Goal: Task Accomplishment & Management: Manage account settings

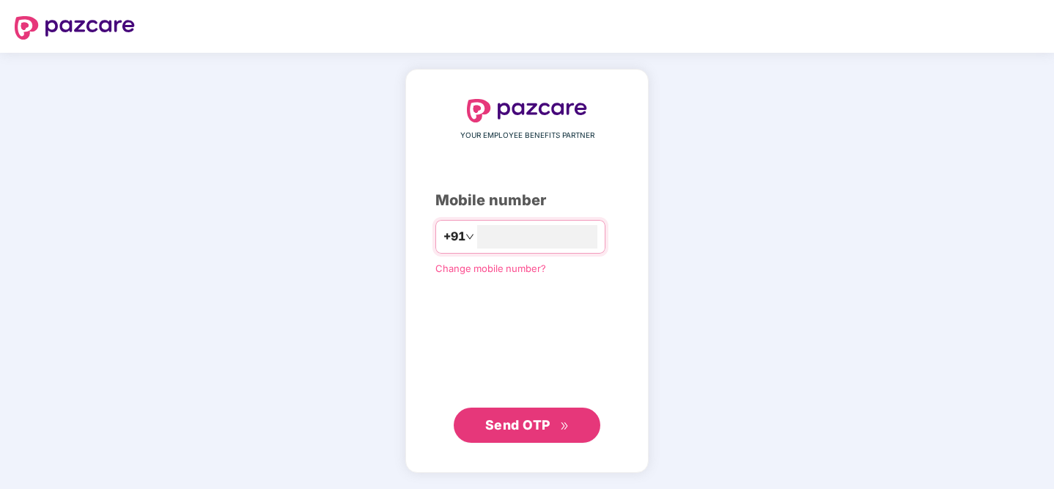
type input "**********"
click at [526, 427] on span "Send OTP" at bounding box center [517, 424] width 65 height 15
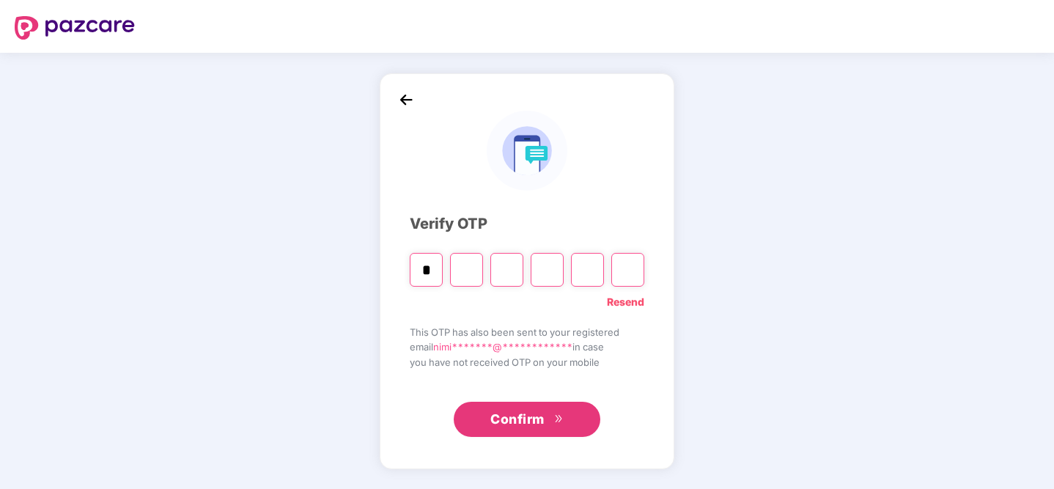
type input "*"
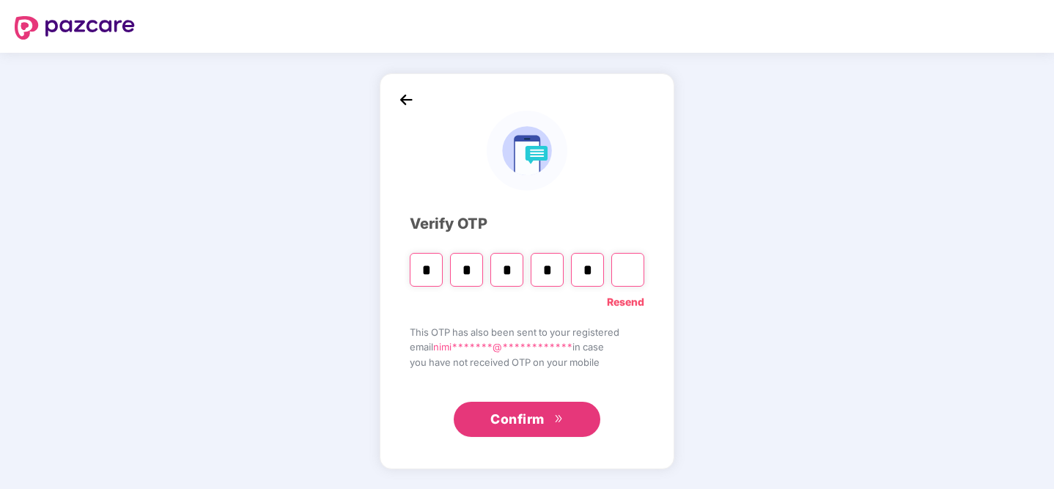
type input "*"
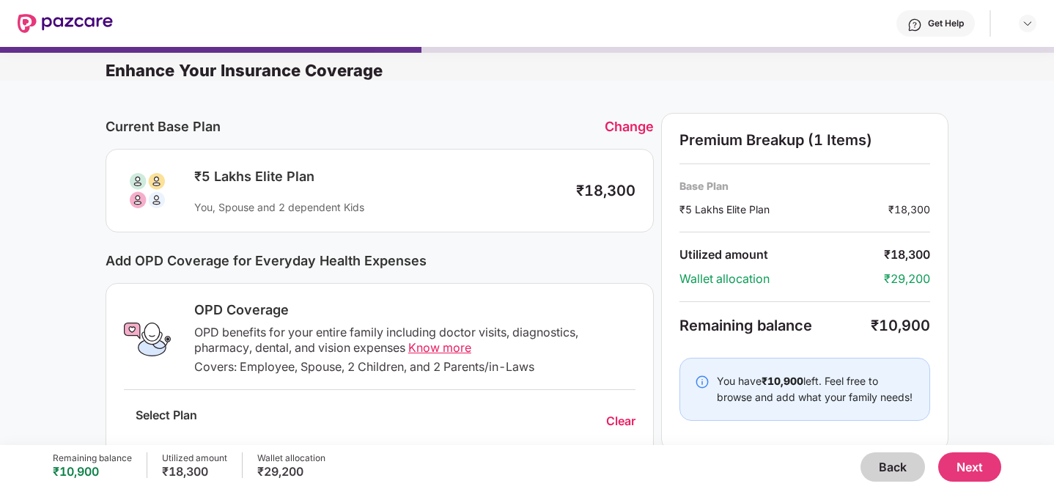
click at [627, 128] on div "Change" at bounding box center [629, 126] width 49 height 15
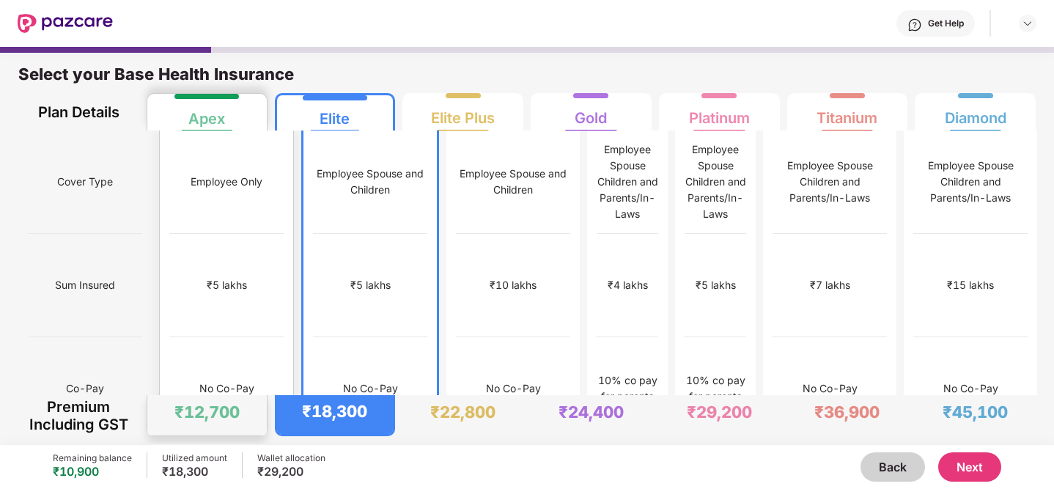
click at [215, 234] on div "₹5 lakhs" at bounding box center [226, 285] width 114 height 103
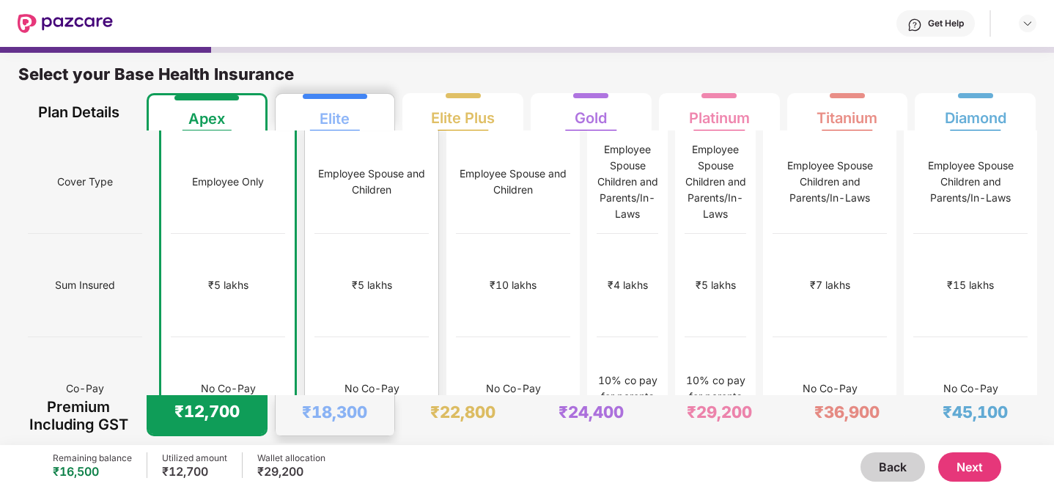
click at [336, 250] on div "₹5 lakhs" at bounding box center [371, 285] width 114 height 103
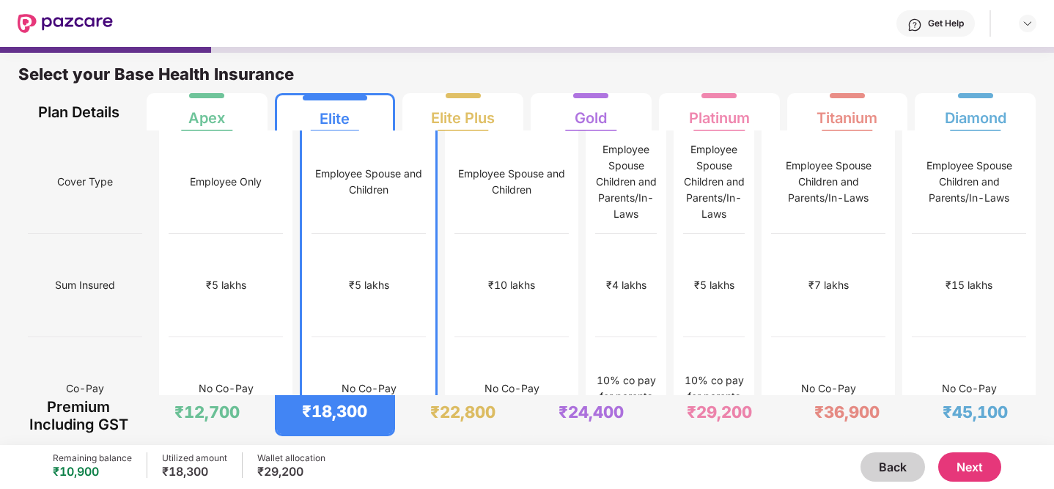
click at [956, 464] on button "Next" at bounding box center [969, 466] width 63 height 29
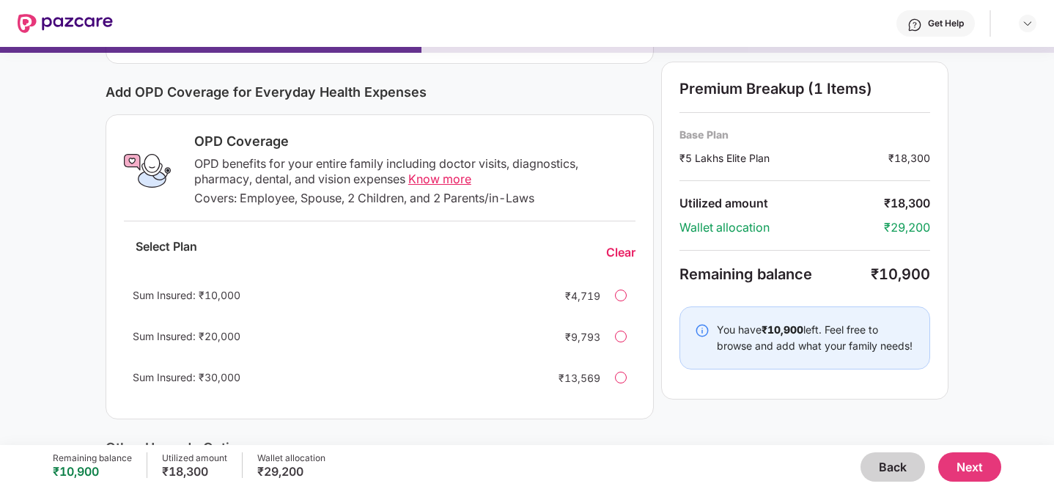
scroll to position [167, 0]
click at [616, 295] on div at bounding box center [621, 297] width 12 height 12
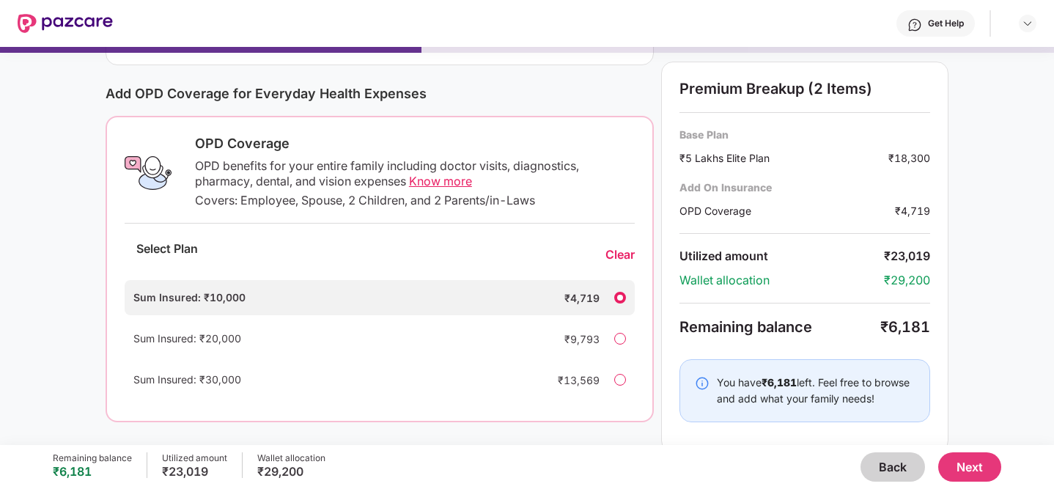
click at [623, 342] on div at bounding box center [620, 339] width 12 height 12
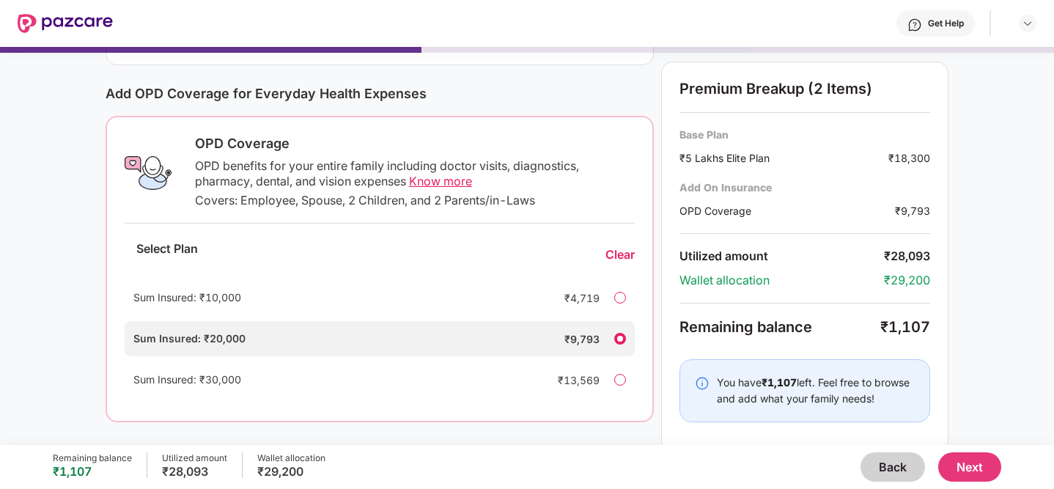
scroll to position [0, 0]
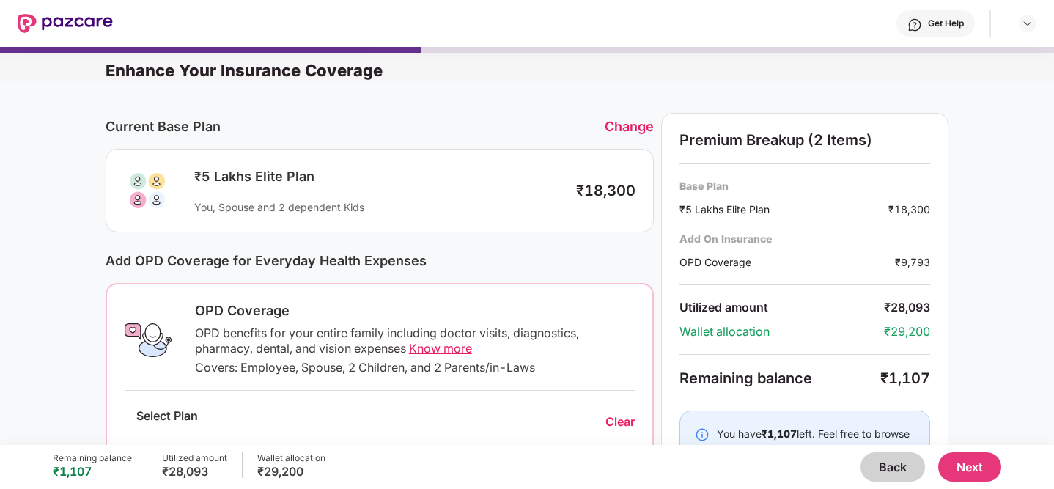
click at [605, 119] on div "Change" at bounding box center [629, 126] width 49 height 15
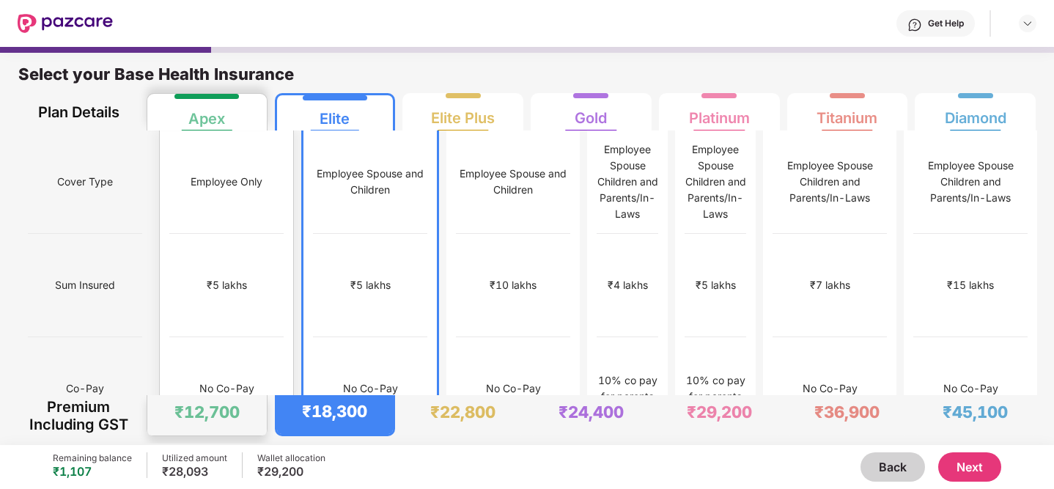
click at [226, 337] on div "No Co-Pay" at bounding box center [226, 388] width 114 height 103
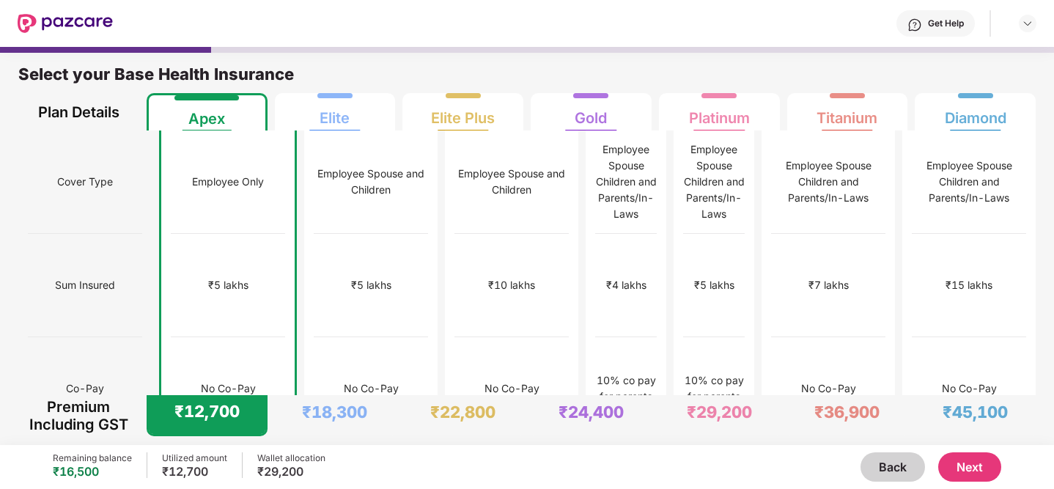
click at [979, 465] on button "Next" at bounding box center [969, 466] width 63 height 29
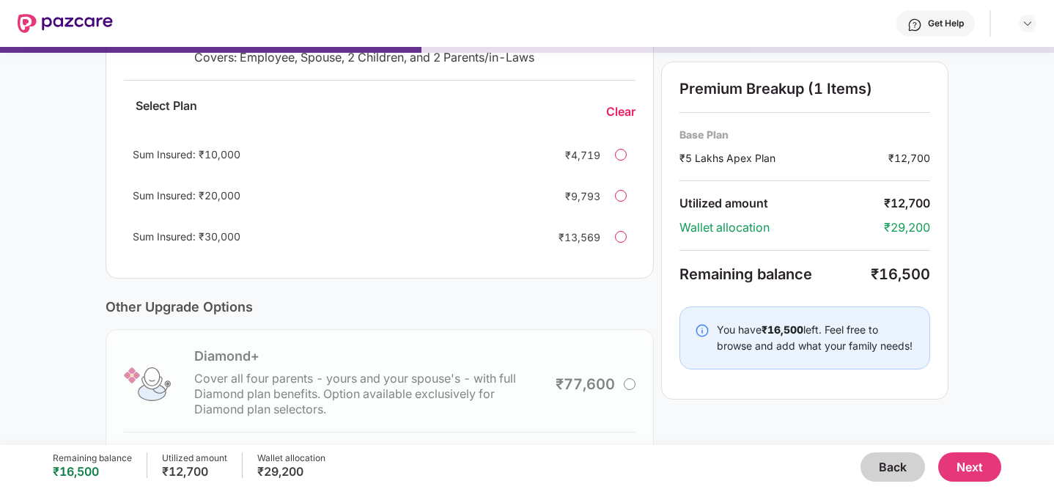
scroll to position [358, 0]
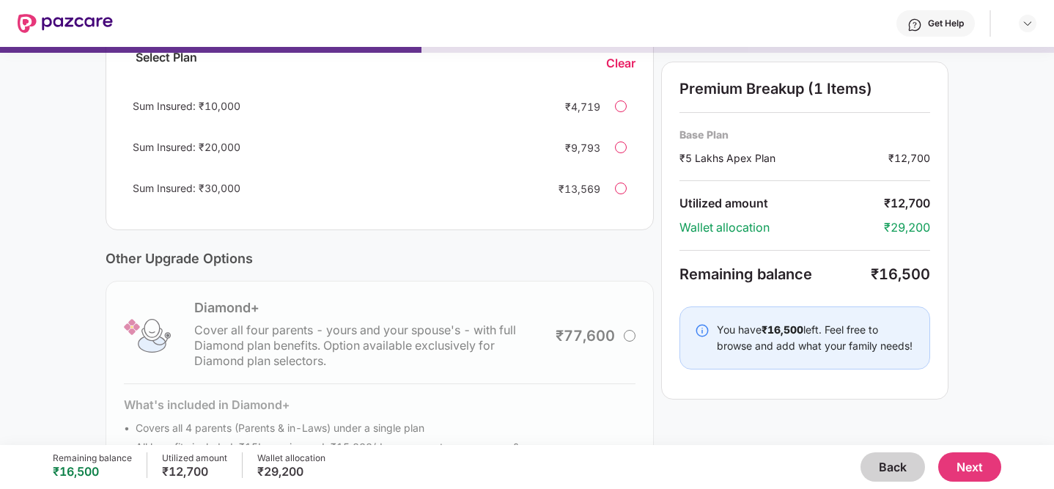
click at [621, 190] on div at bounding box center [621, 188] width 12 height 12
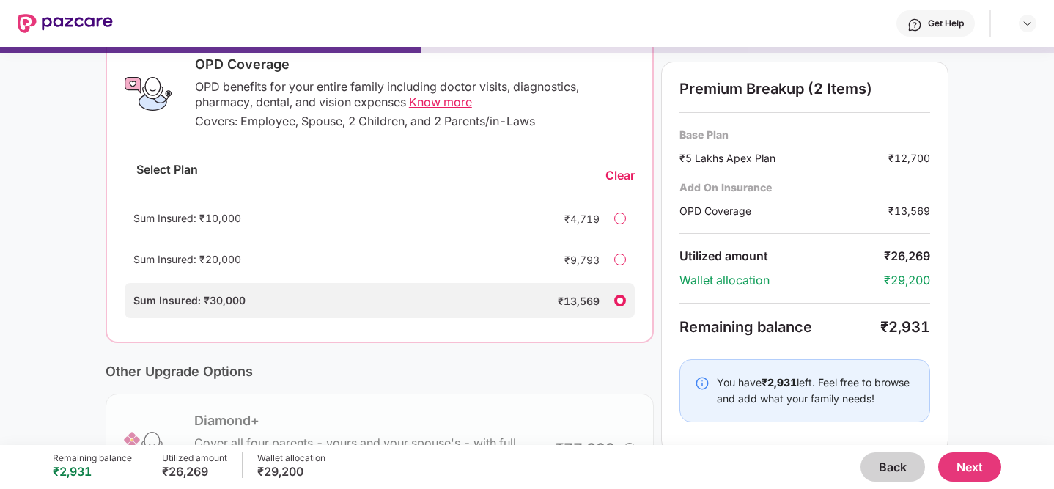
scroll to position [242, 0]
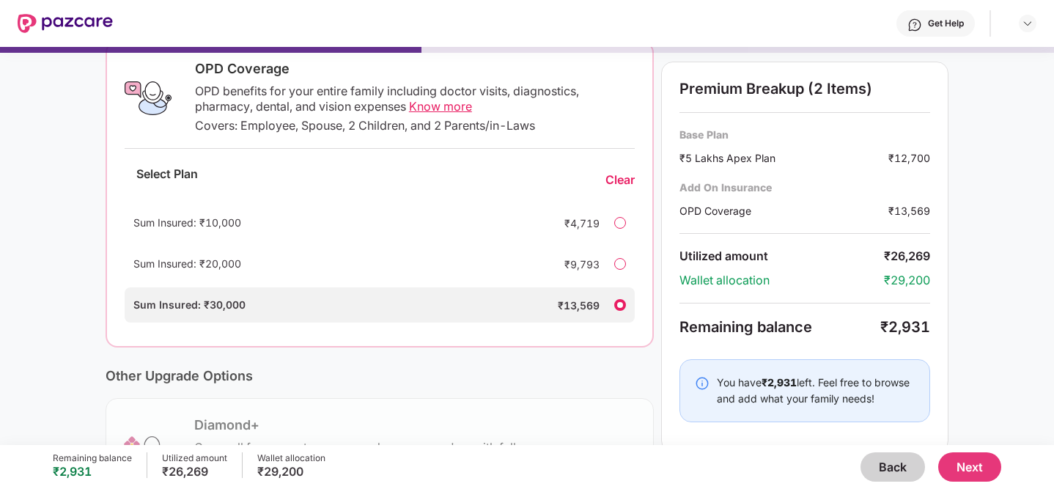
click at [435, 106] on span "Know more" at bounding box center [440, 106] width 63 height 15
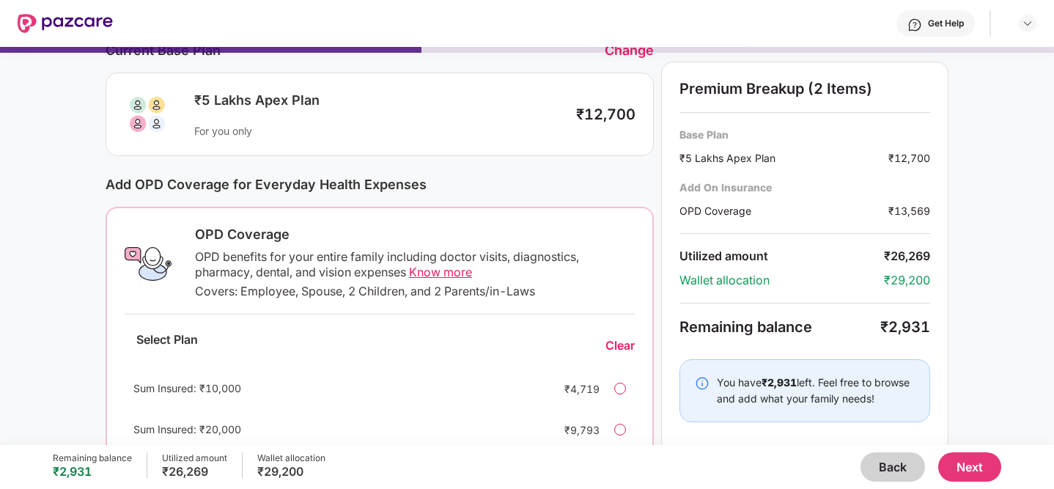
scroll to position [0, 0]
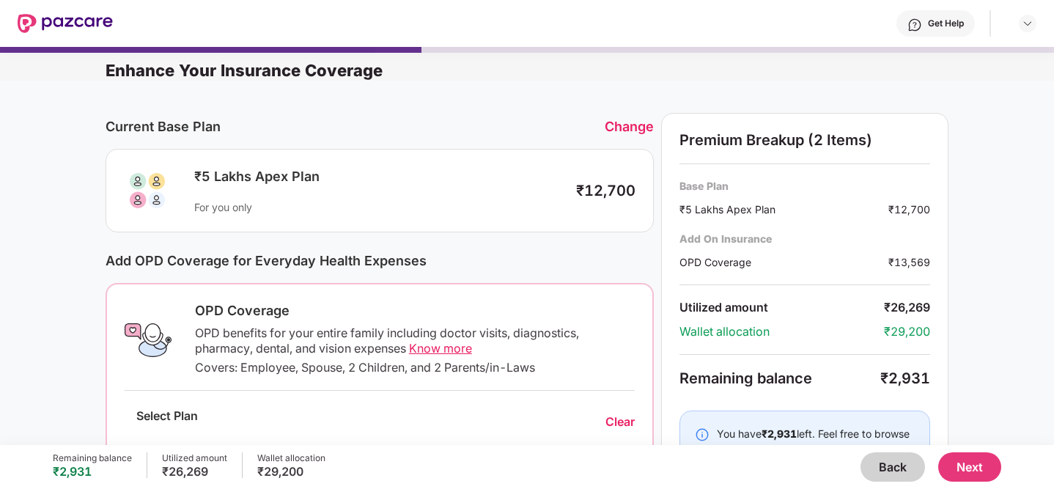
click at [629, 132] on div "Change" at bounding box center [629, 126] width 49 height 15
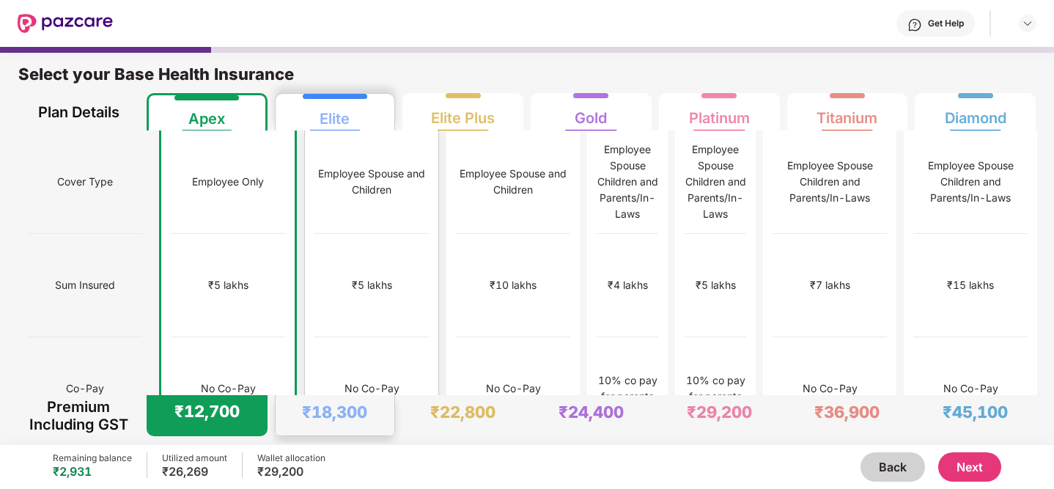
click at [352, 277] on div "₹5 lakhs" at bounding box center [372, 285] width 40 height 16
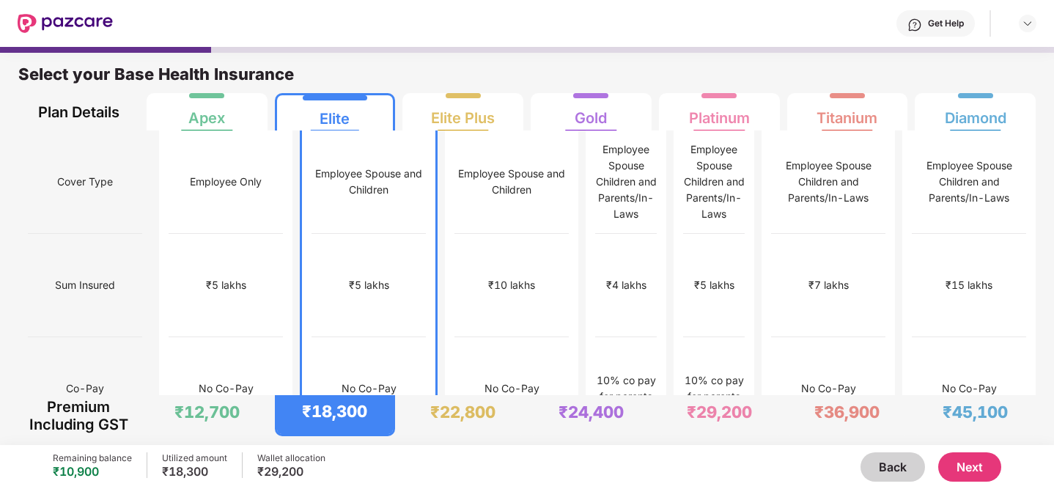
click at [959, 457] on button "Next" at bounding box center [969, 466] width 63 height 29
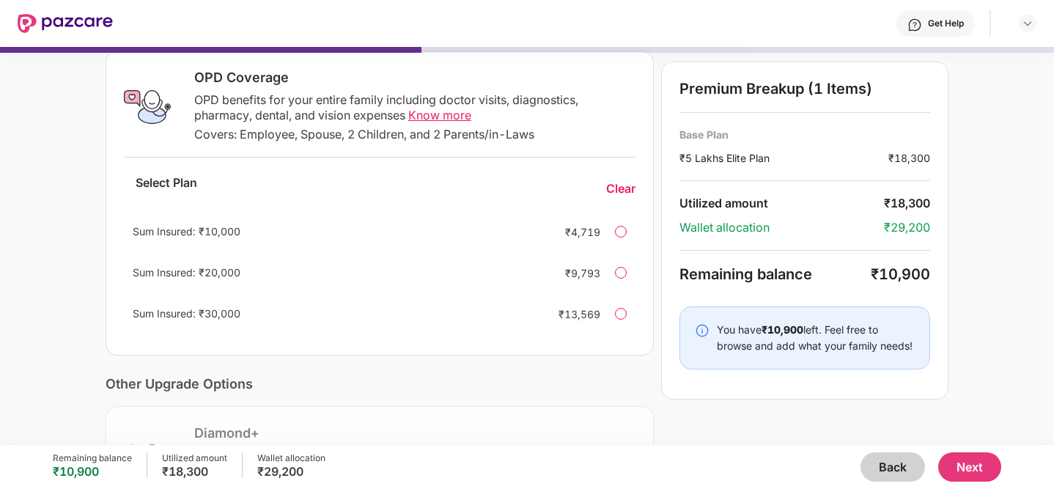
scroll to position [235, 0]
click at [600, 271] on div "Sum Insured: ₹20,000 ₹9,793" at bounding box center [380, 270] width 512 height 35
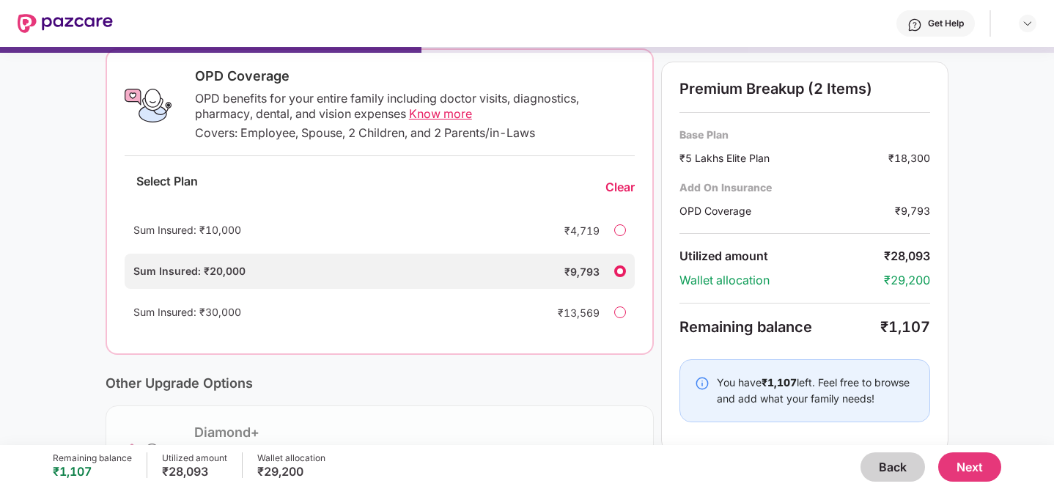
click at [616, 312] on div at bounding box center [620, 312] width 12 height 12
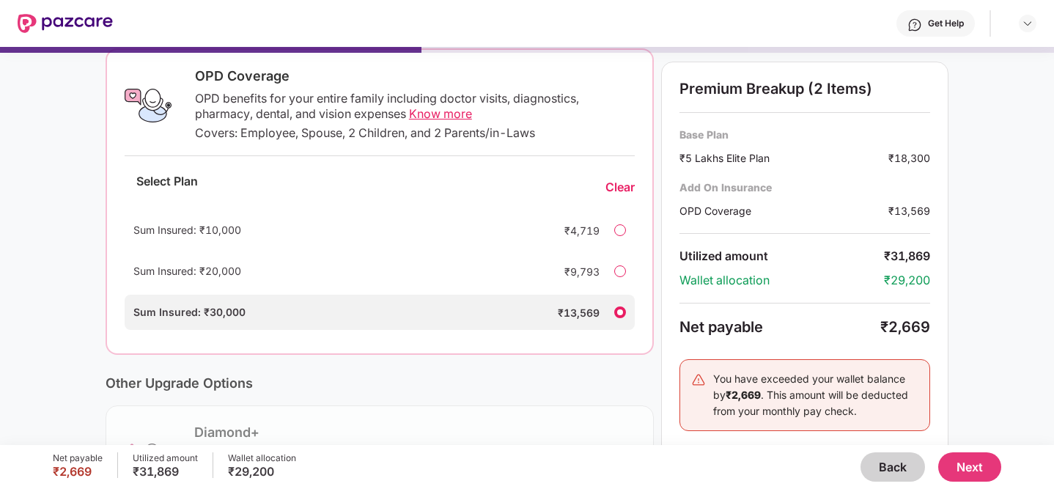
click at [505, 360] on div "Current Base Plan Change ₹5 Lakhs Elite Plan You, Spouse and 2 dependent Kids ₹…" at bounding box center [380, 249] width 548 height 742
click at [420, 375] on div "Other Upgrade Options" at bounding box center [380, 382] width 548 height 27
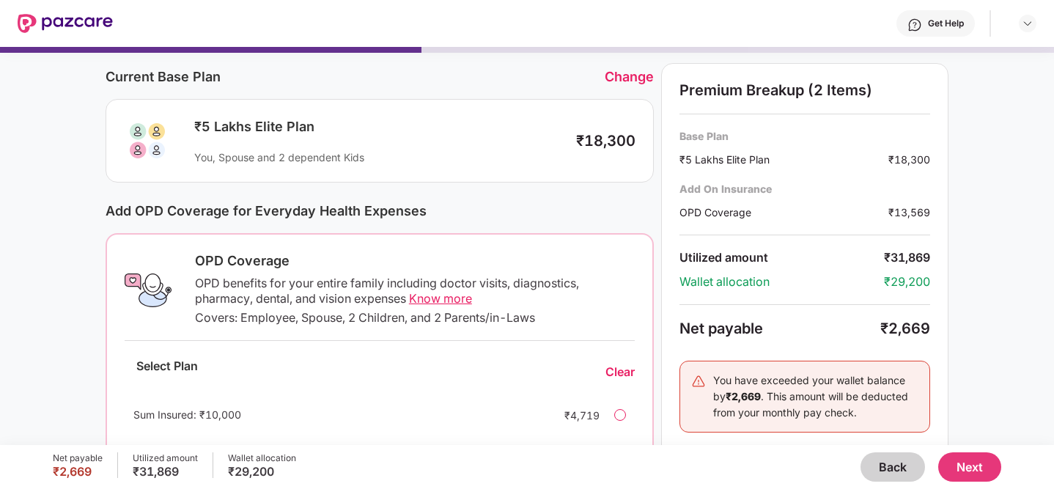
scroll to position [0, 0]
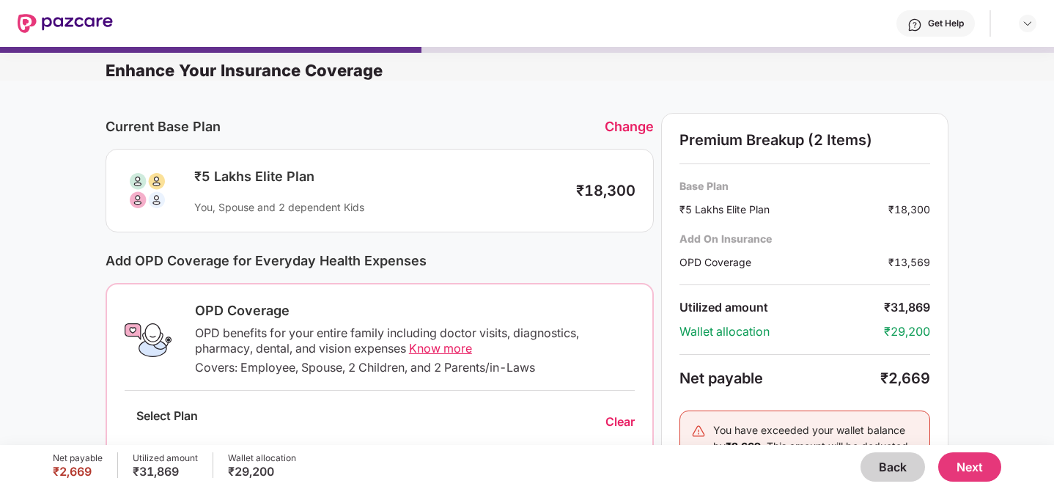
click at [637, 125] on div "Change" at bounding box center [629, 126] width 49 height 15
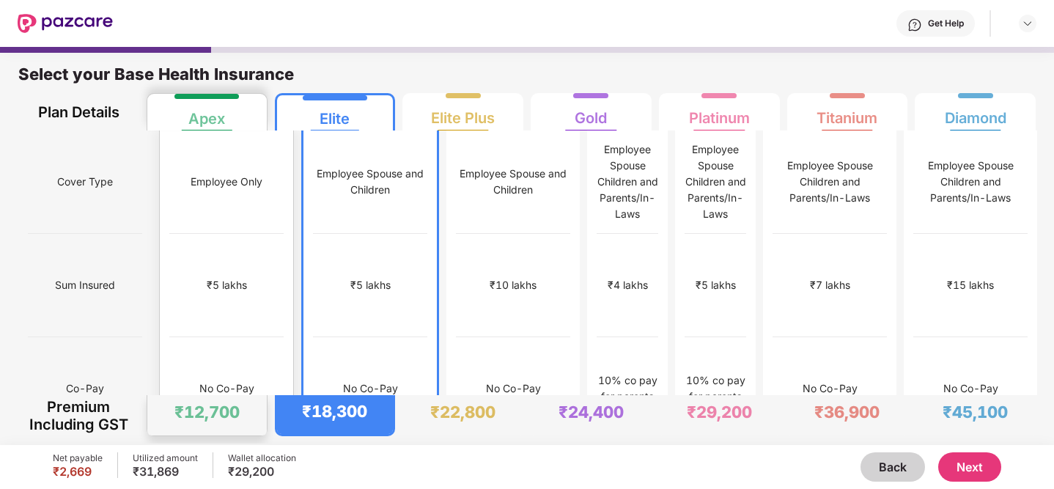
click at [232, 214] on div "Employee Only" at bounding box center [226, 181] width 114 height 103
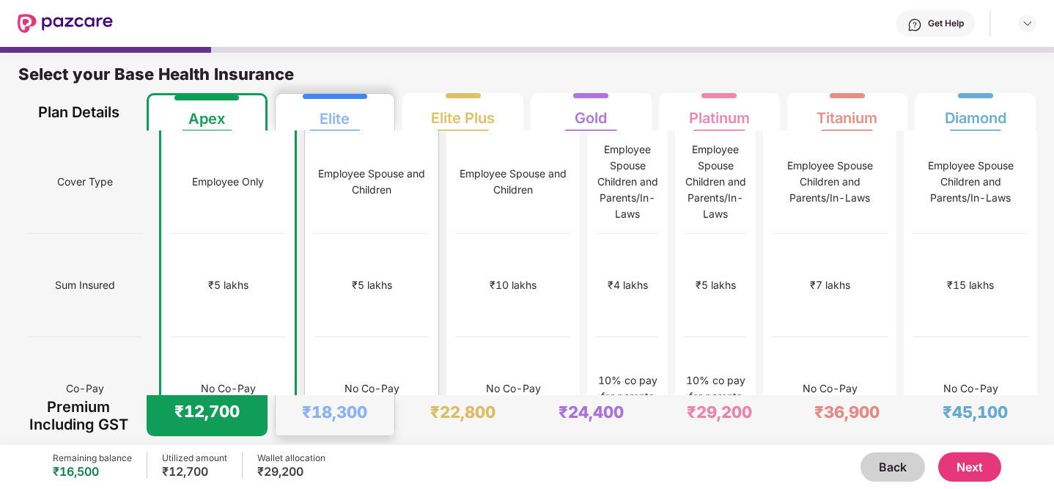
click at [353, 246] on div "₹5 lakhs" at bounding box center [371, 285] width 114 height 103
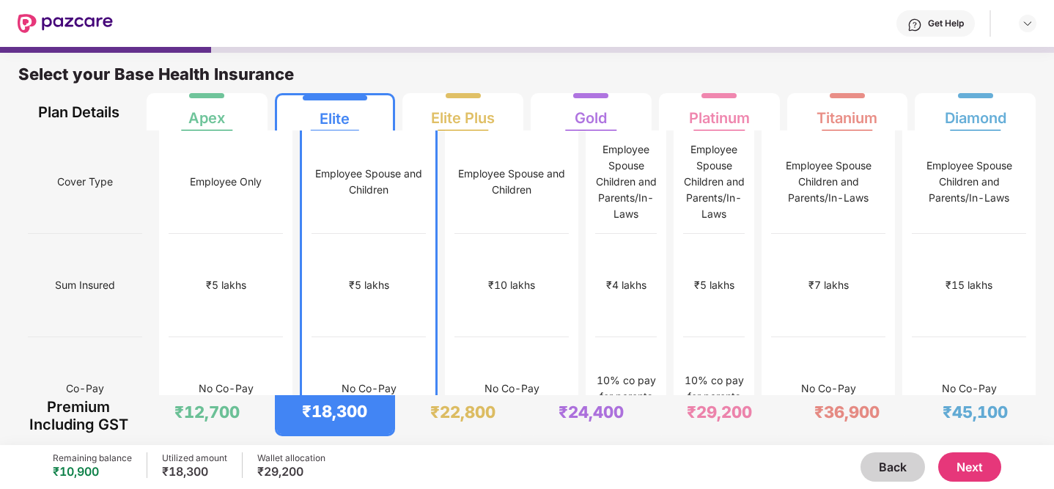
click at [964, 467] on button "Next" at bounding box center [969, 466] width 63 height 29
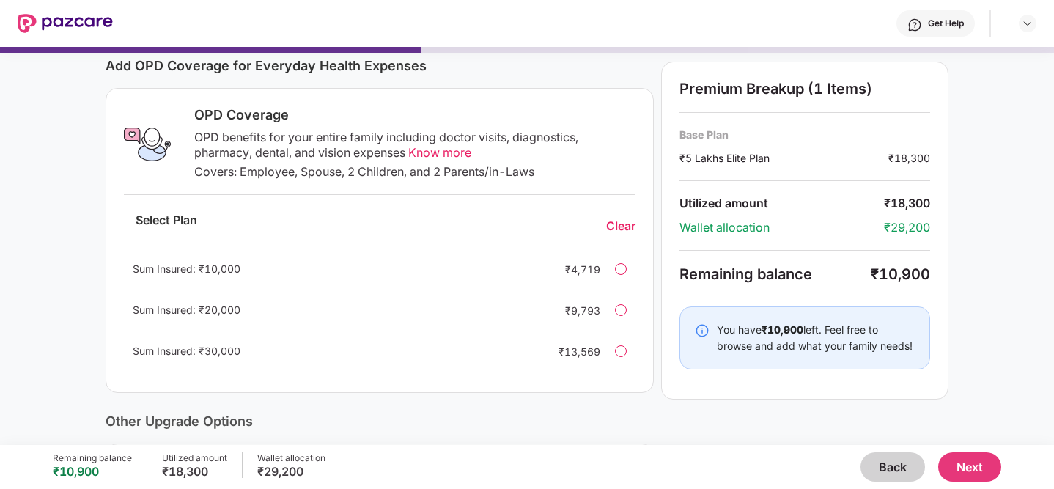
scroll to position [226, 0]
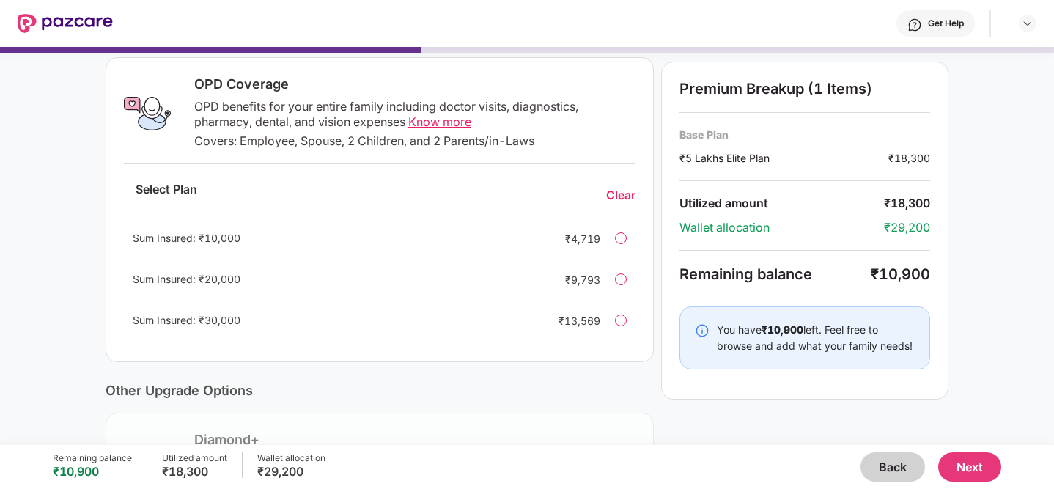
click at [627, 281] on div "Sum Insured: ₹20,000 ₹9,793" at bounding box center [380, 279] width 512 height 35
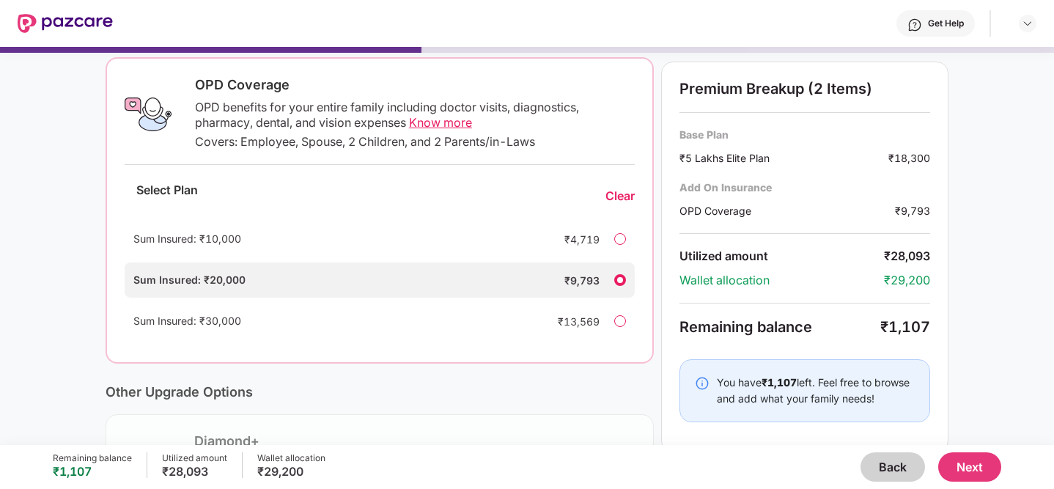
click at [18, 190] on div "Current Base Plan Change ₹5 Lakhs Elite Plan You, Spouse and 2 dependent Kids ₹…" at bounding box center [527, 251] width 1054 height 792
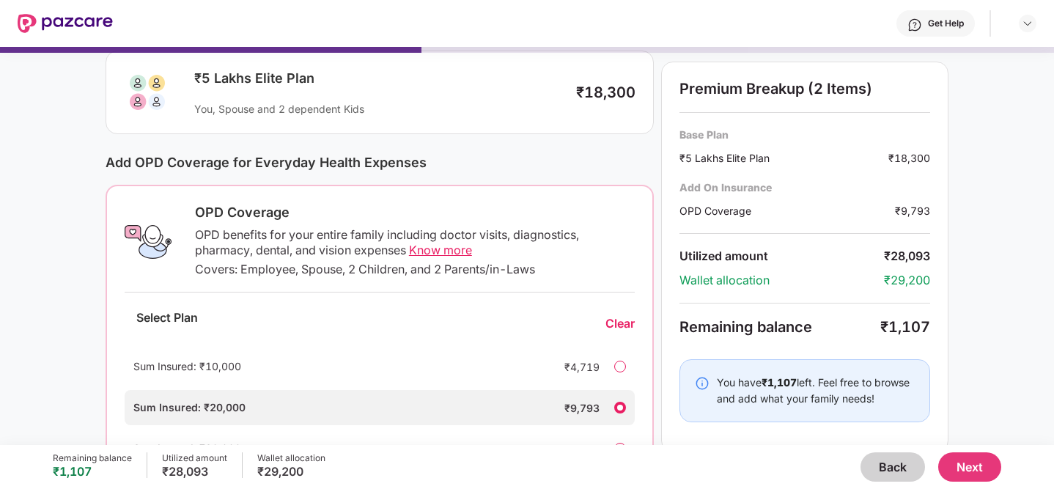
scroll to position [84, 0]
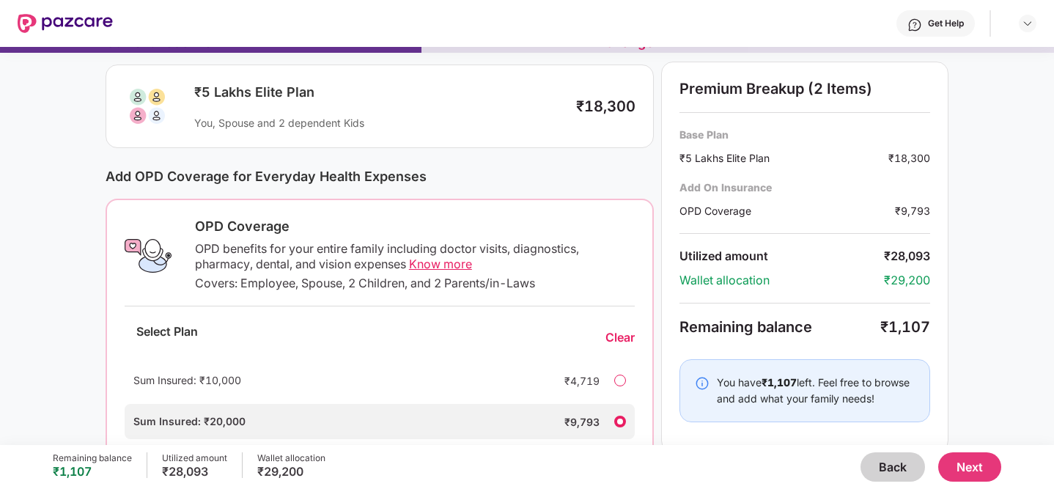
click at [18, 190] on div "Current Base Plan Change ₹5 Lakhs Elite Plan You, Spouse and 2 dependent Kids ₹…" at bounding box center [527, 392] width 1054 height 792
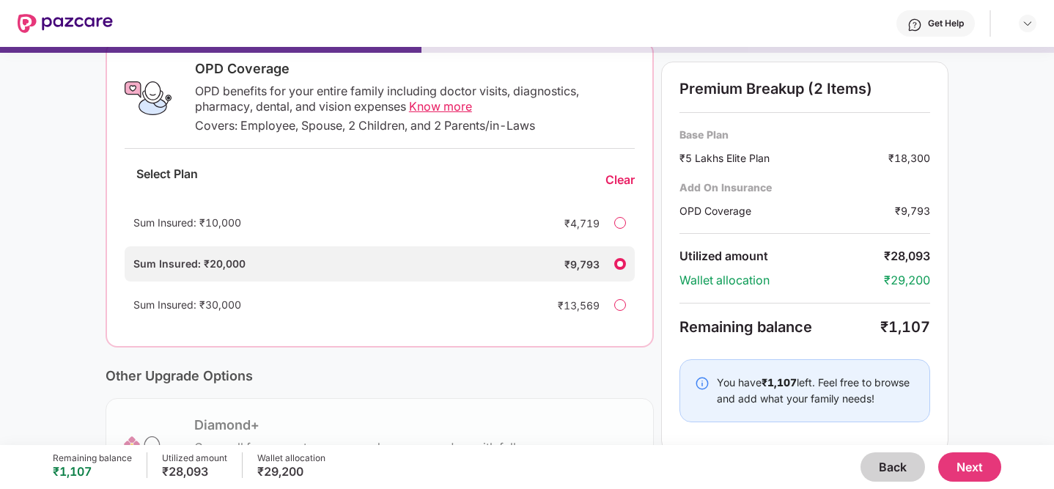
scroll to position [255, 0]
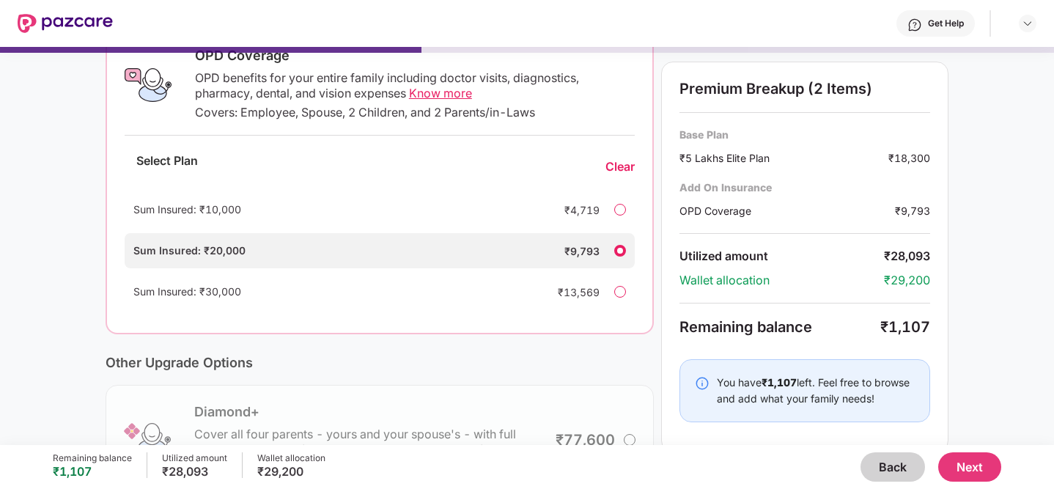
click at [616, 292] on div at bounding box center [620, 292] width 12 height 12
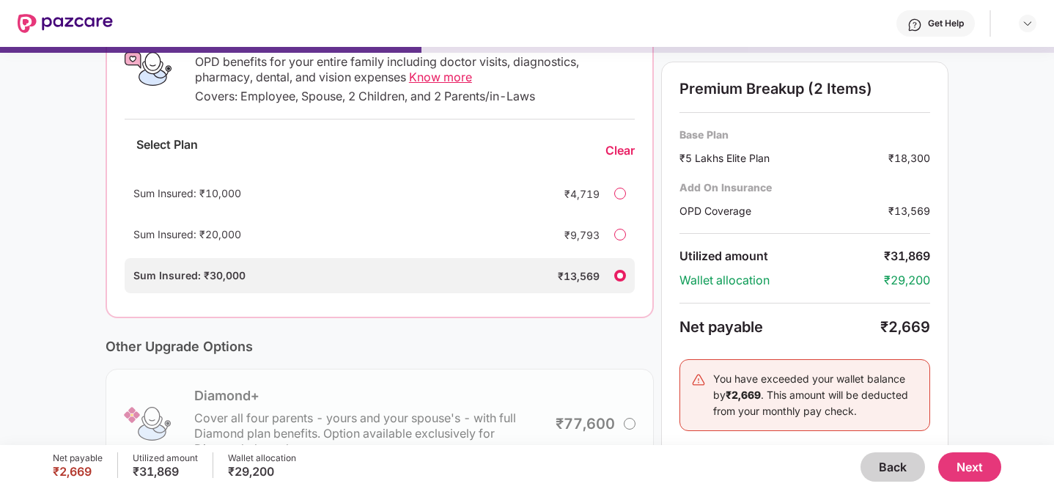
scroll to position [260, 0]
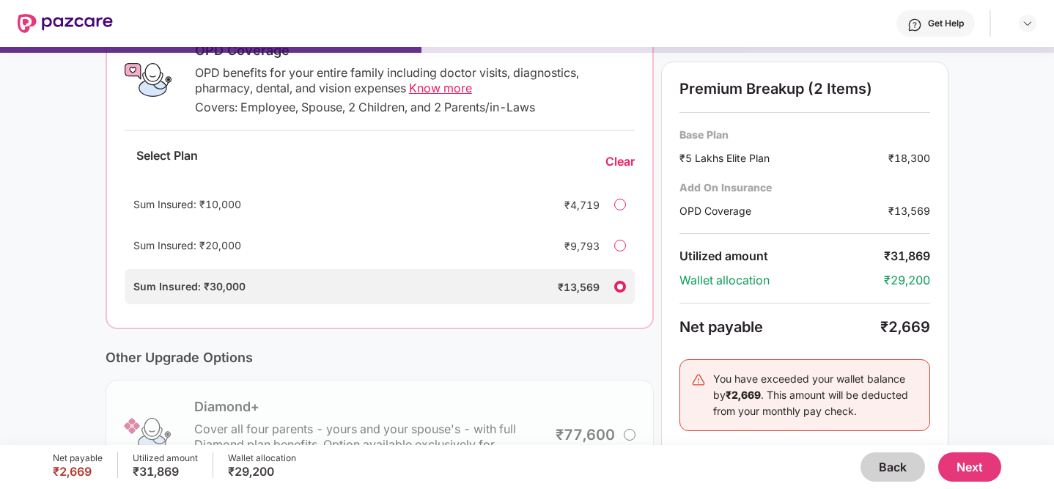
click at [582, 245] on div "₹9,793" at bounding box center [570, 245] width 59 height 15
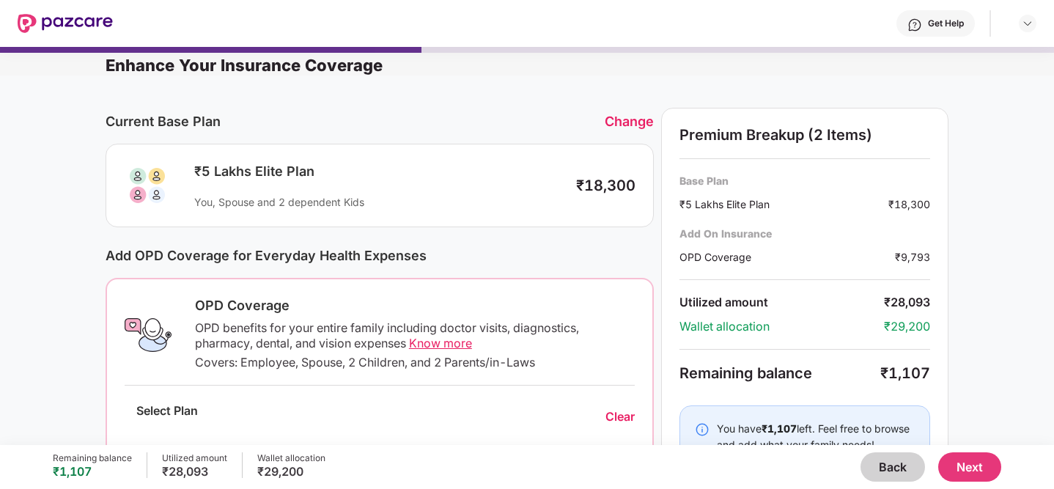
scroll to position [0, 0]
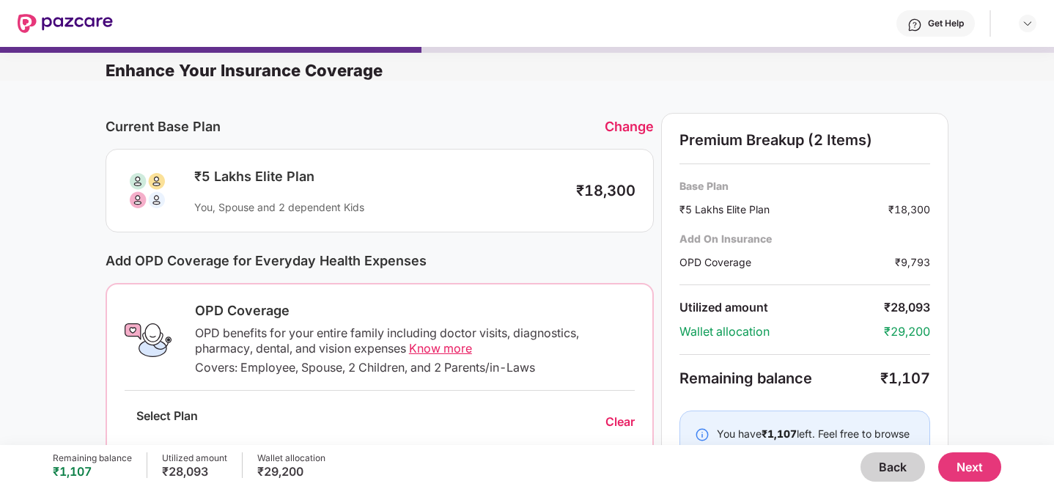
click at [619, 130] on div "Change" at bounding box center [629, 126] width 49 height 15
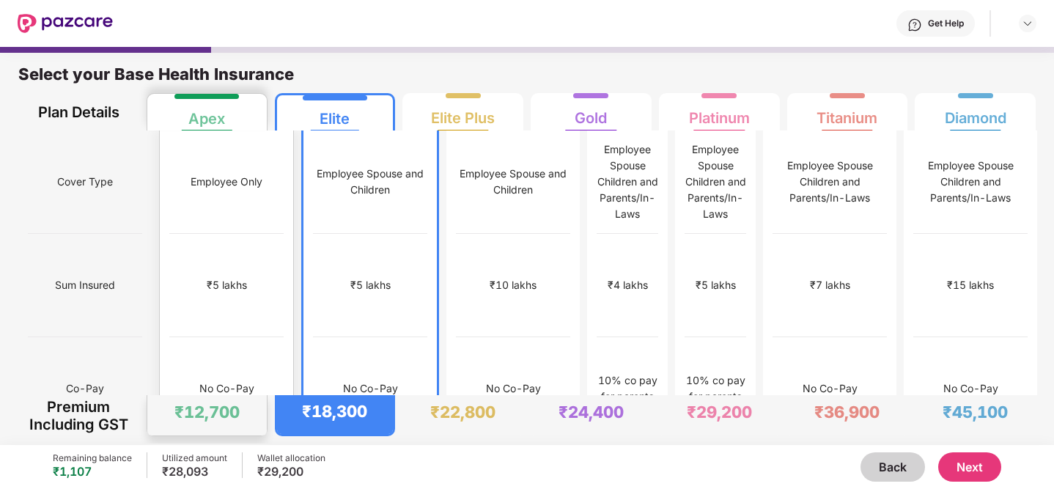
click at [221, 197] on div "Employee Only" at bounding box center [226, 181] width 114 height 103
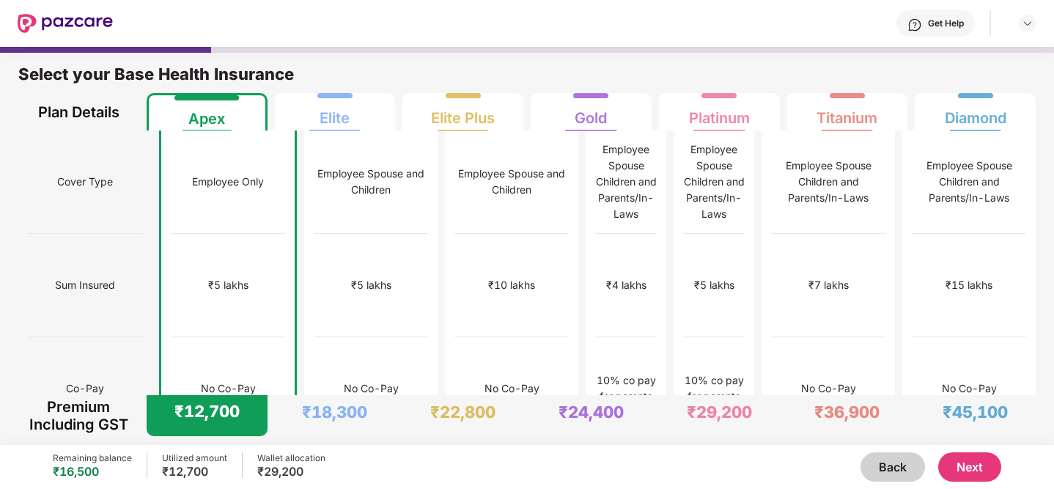
click at [978, 467] on button "Next" at bounding box center [969, 466] width 63 height 29
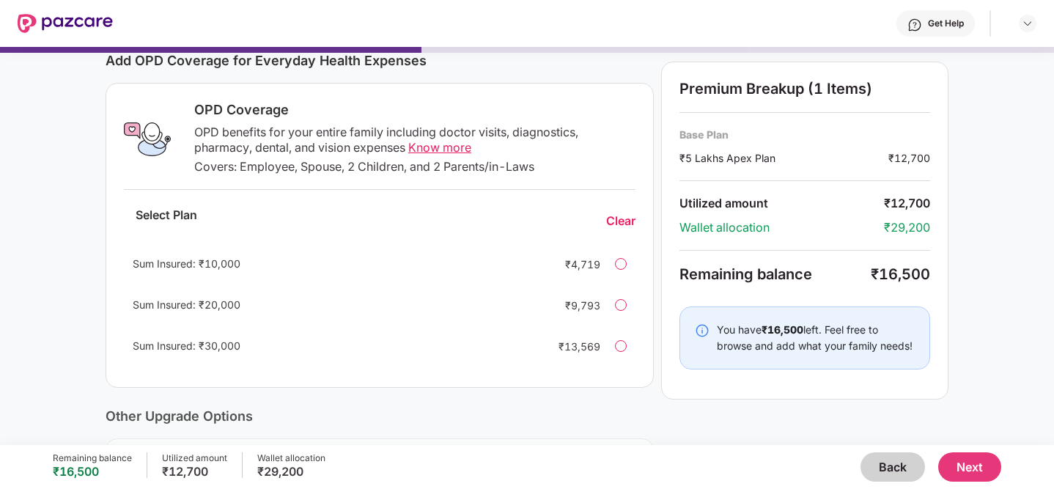
scroll to position [211, 0]
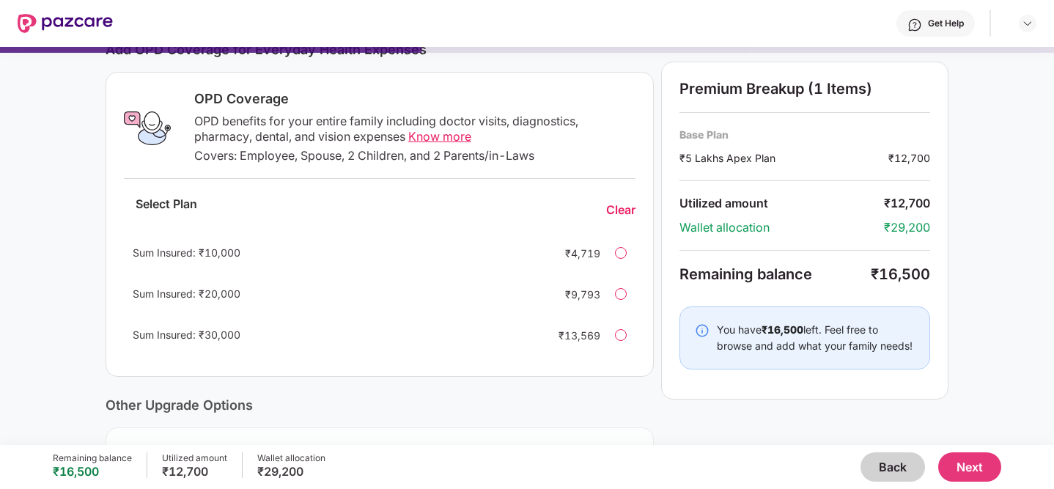
click at [380, 344] on div "Sum Insured: ₹30,000 ₹13,569" at bounding box center [380, 334] width 512 height 35
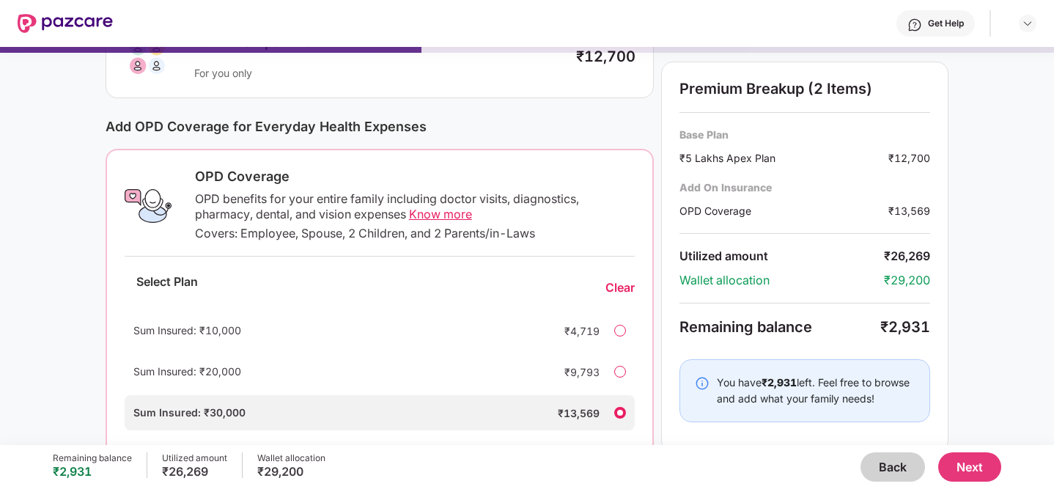
scroll to position [38, 0]
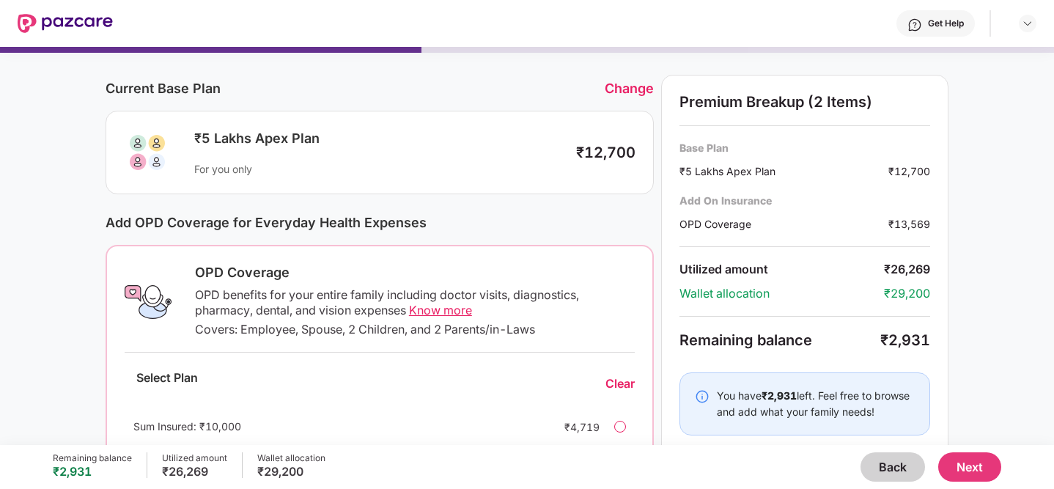
click at [635, 75] on div "Current Base Plan Change" at bounding box center [380, 88] width 548 height 27
click at [629, 88] on div "Change" at bounding box center [629, 88] width 49 height 15
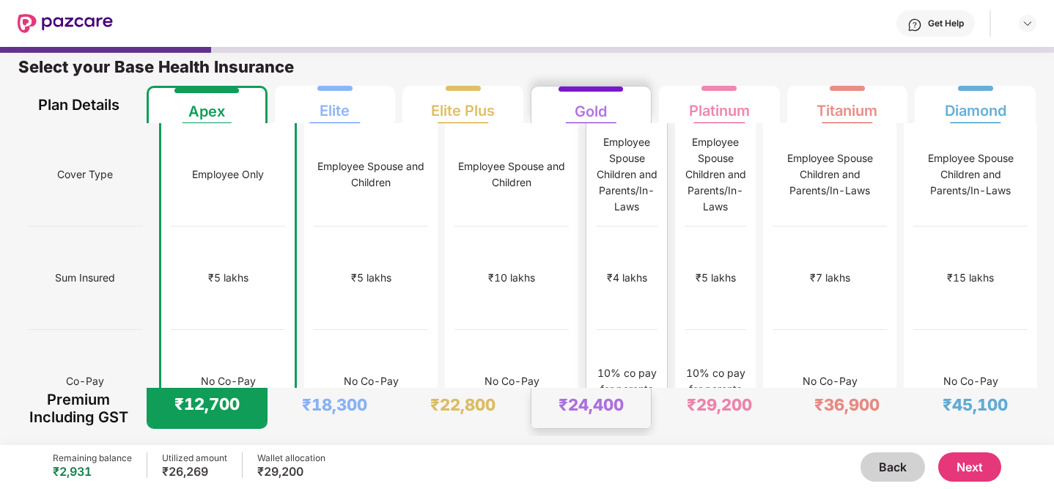
scroll to position [7, 0]
click at [328, 226] on div "₹5 lakhs" at bounding box center [371, 277] width 114 height 103
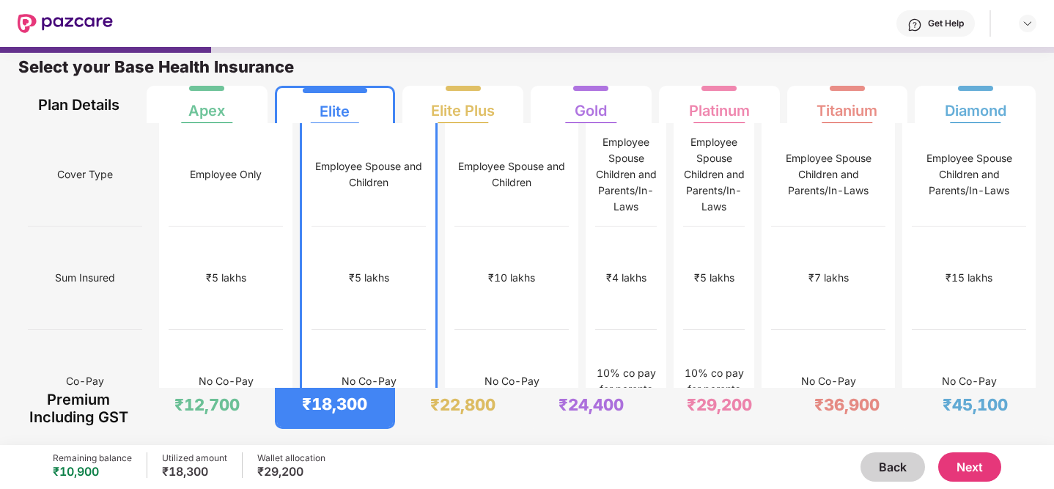
click at [967, 466] on button "Next" at bounding box center [969, 466] width 63 height 29
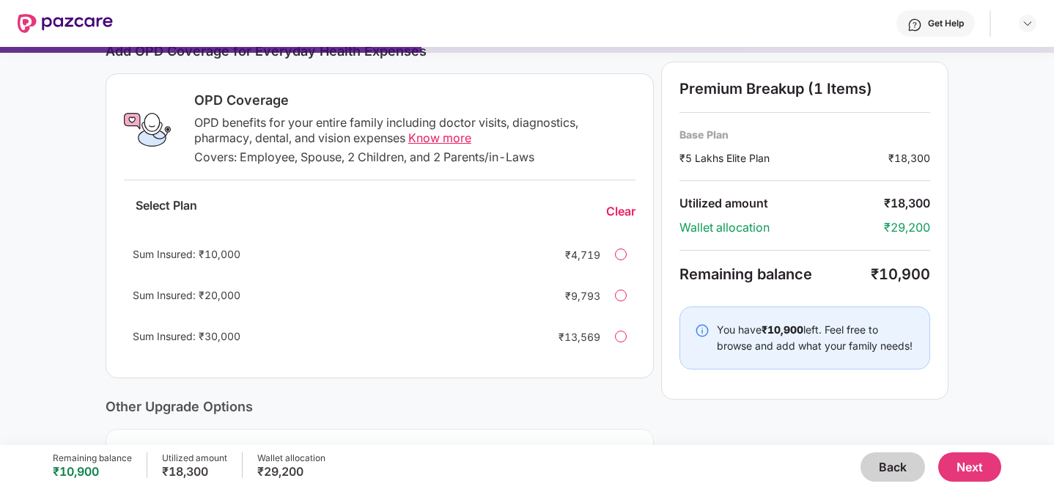
scroll to position [214, 0]
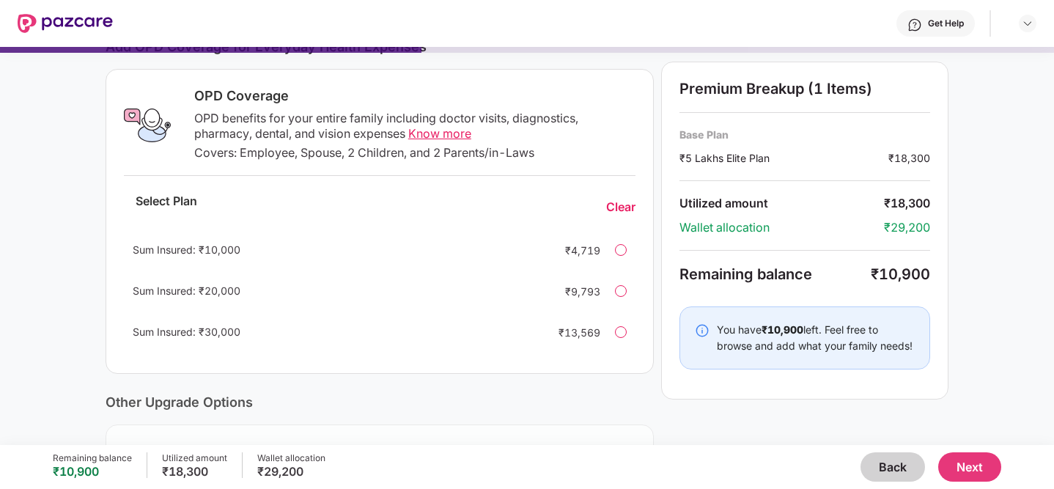
click at [617, 292] on div at bounding box center [621, 291] width 12 height 12
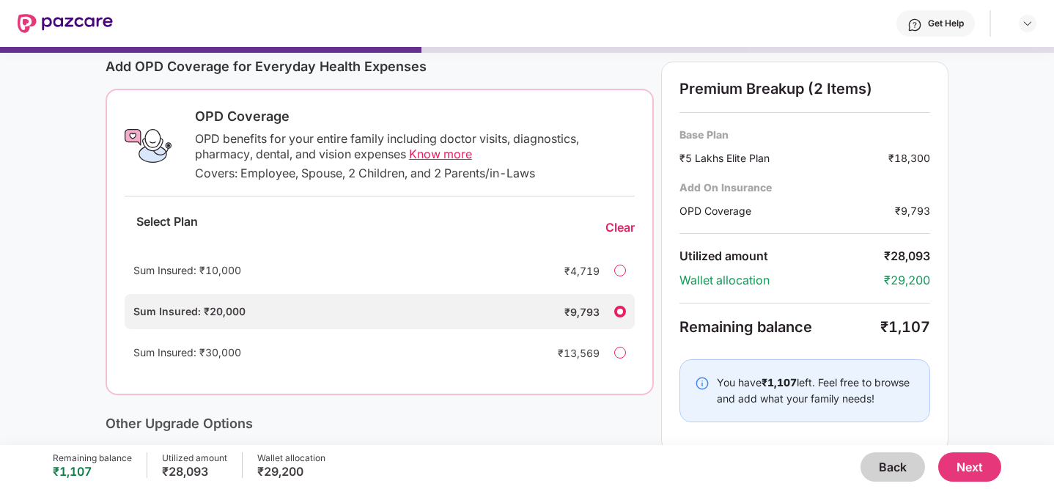
scroll to position [324, 0]
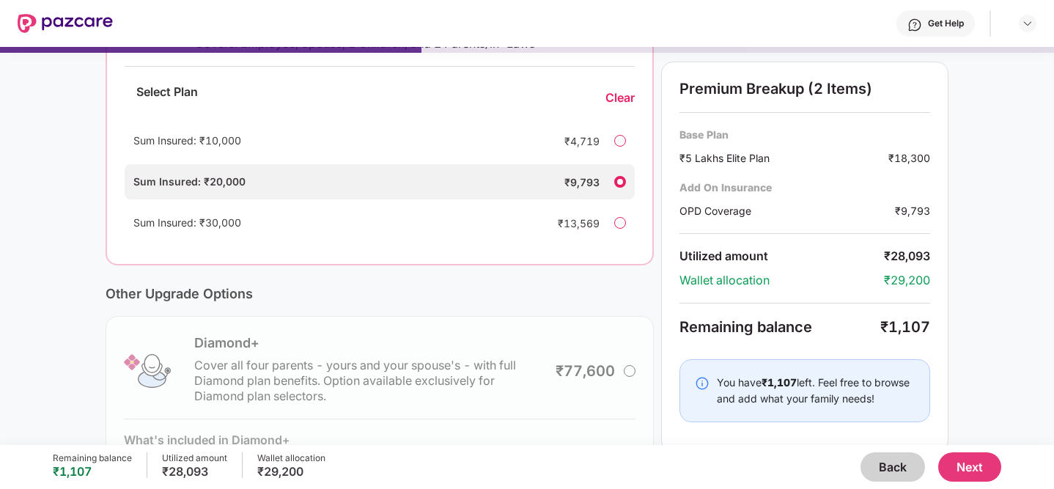
click at [972, 460] on button "Next" at bounding box center [969, 466] width 63 height 29
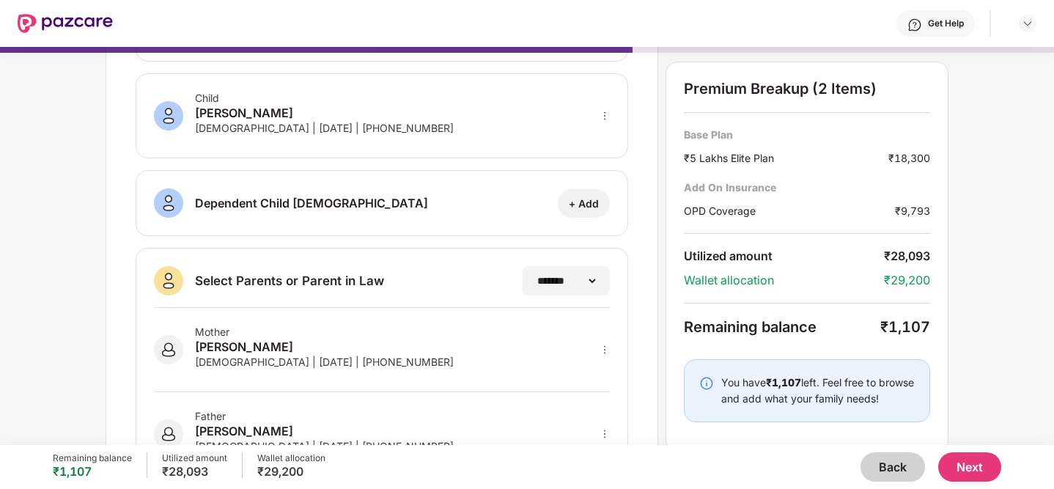
scroll to position [311, 0]
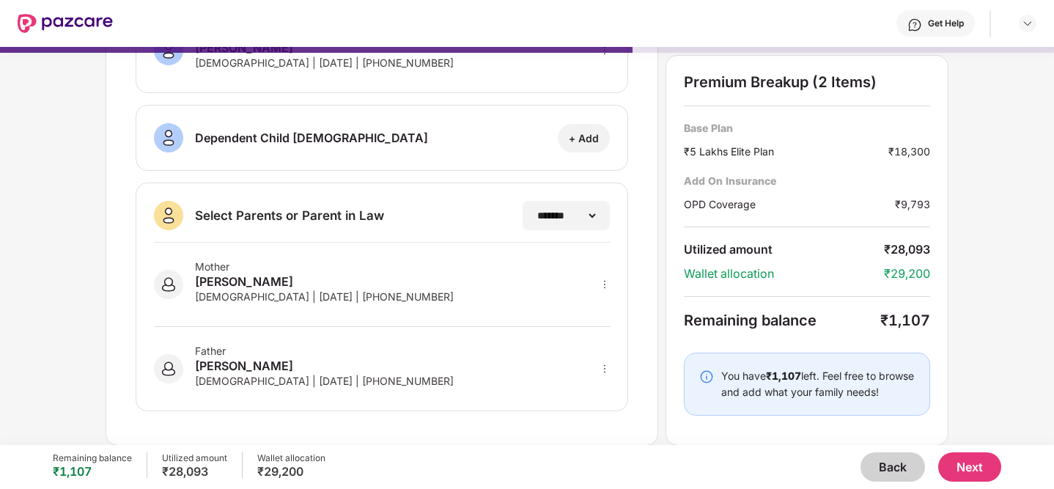
click at [954, 466] on button "Next" at bounding box center [969, 466] width 63 height 29
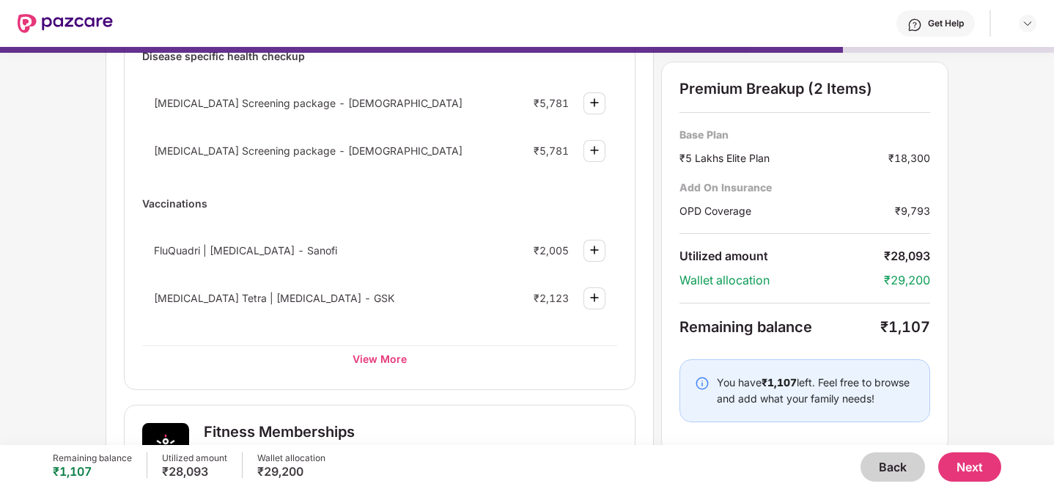
scroll to position [196, 0]
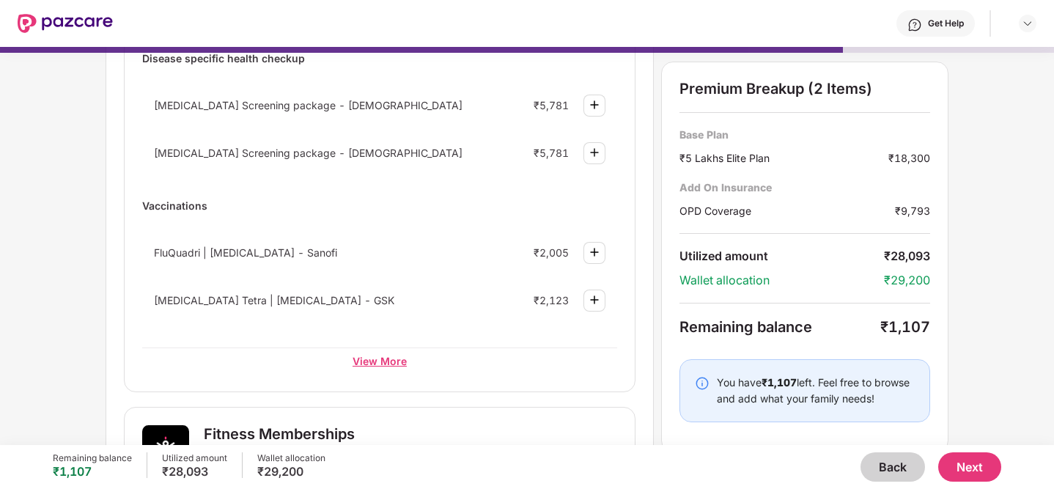
click at [355, 361] on div "View More" at bounding box center [379, 360] width 475 height 26
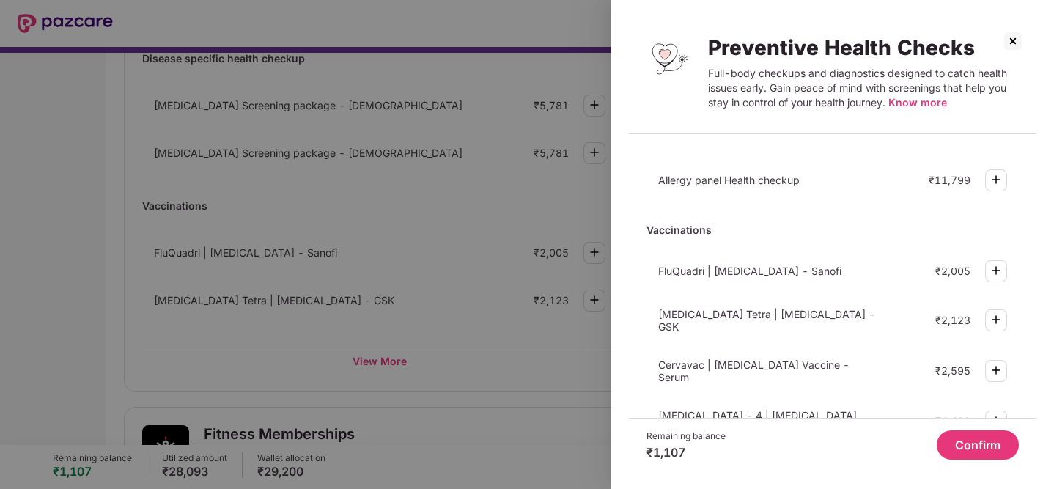
scroll to position [500, 0]
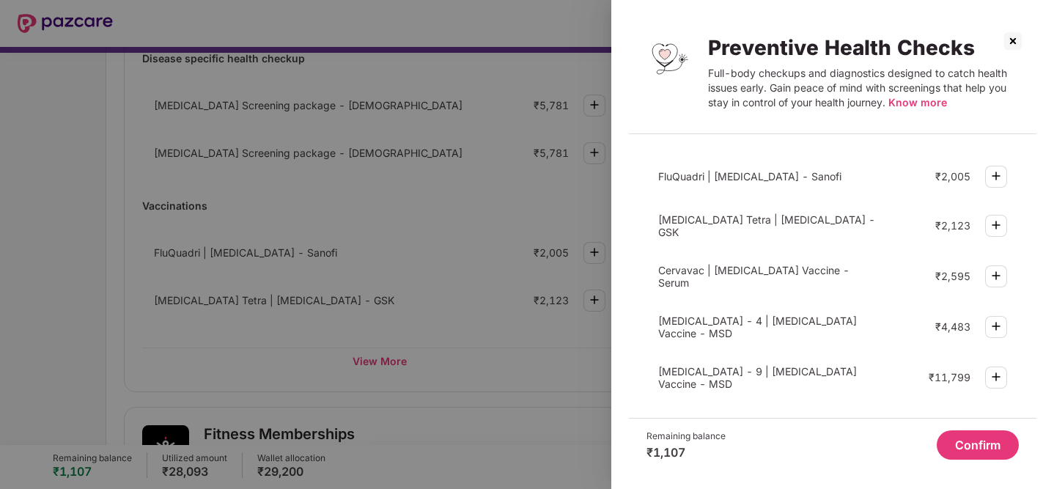
click at [1009, 44] on img at bounding box center [1012, 40] width 23 height 23
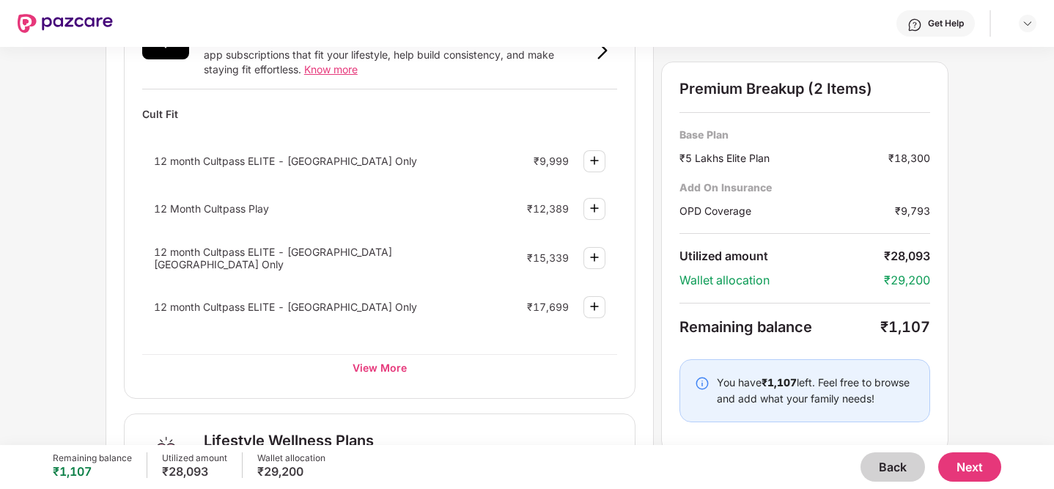
scroll to position [611, 0]
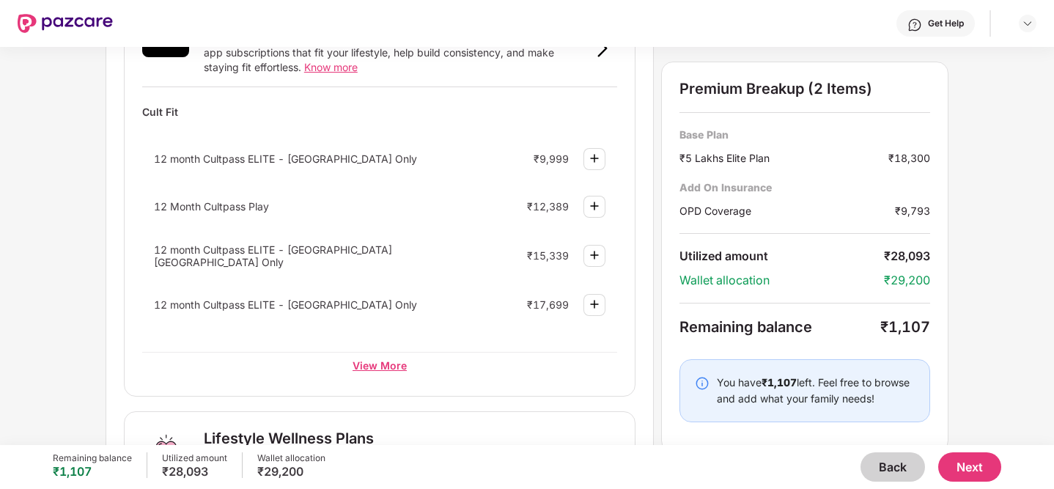
click at [389, 360] on div "View More" at bounding box center [379, 365] width 475 height 26
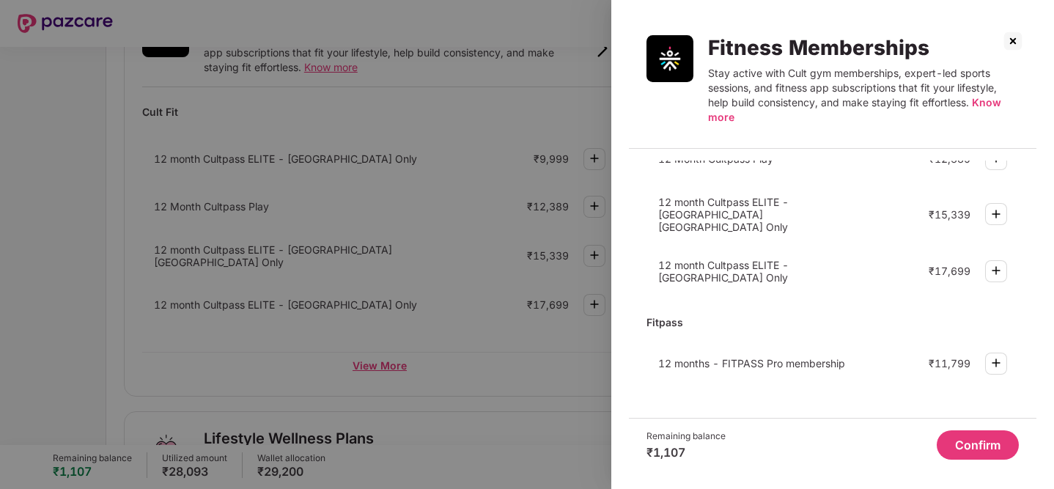
scroll to position [84, 0]
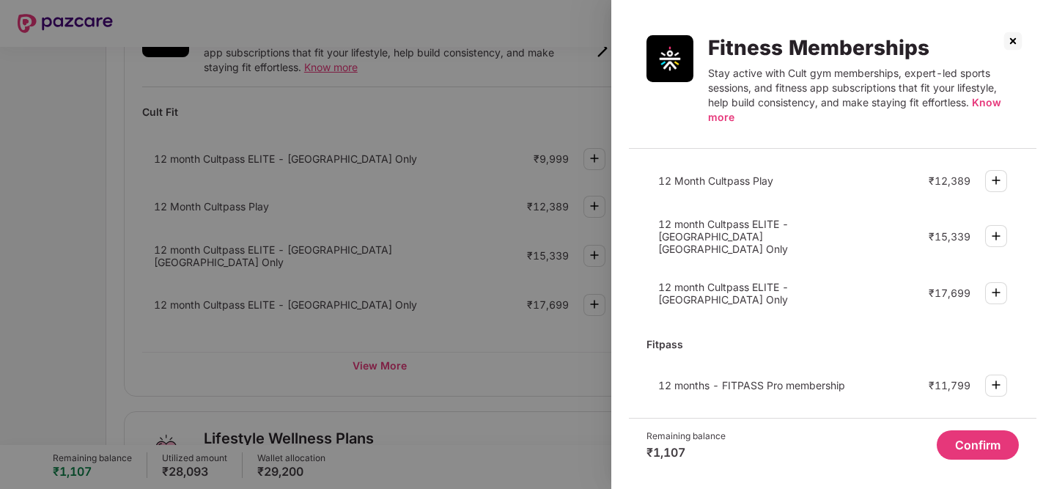
click at [1013, 36] on img at bounding box center [1012, 40] width 23 height 23
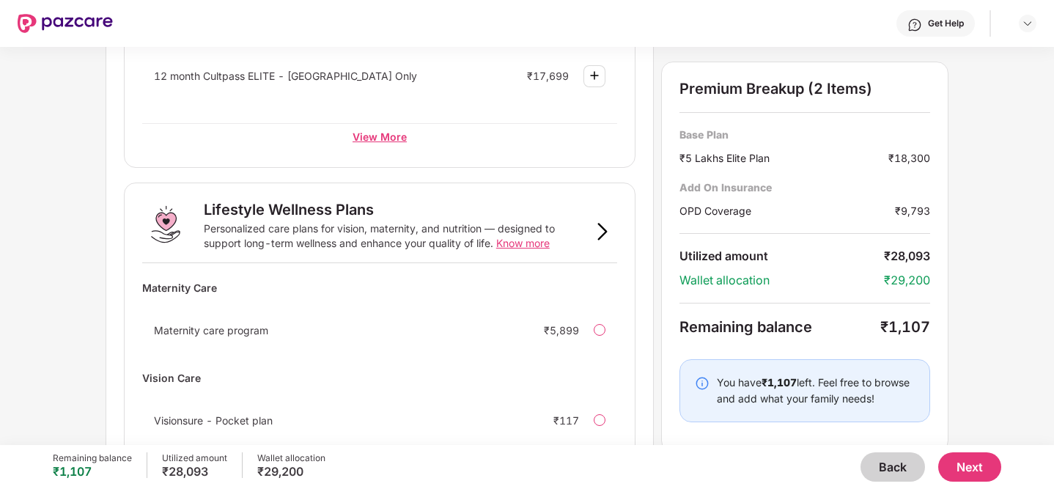
scroll to position [955, 0]
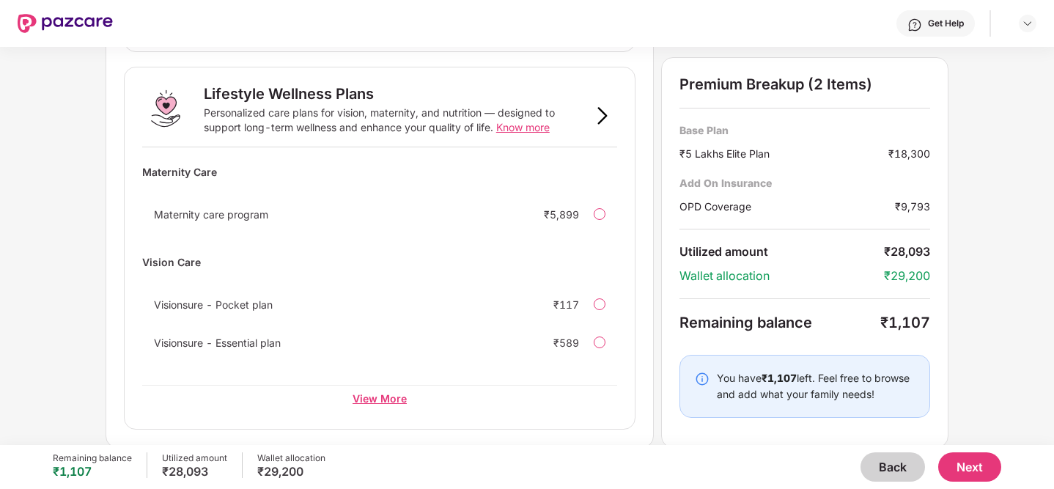
click at [382, 394] on div "View More" at bounding box center [379, 398] width 475 height 26
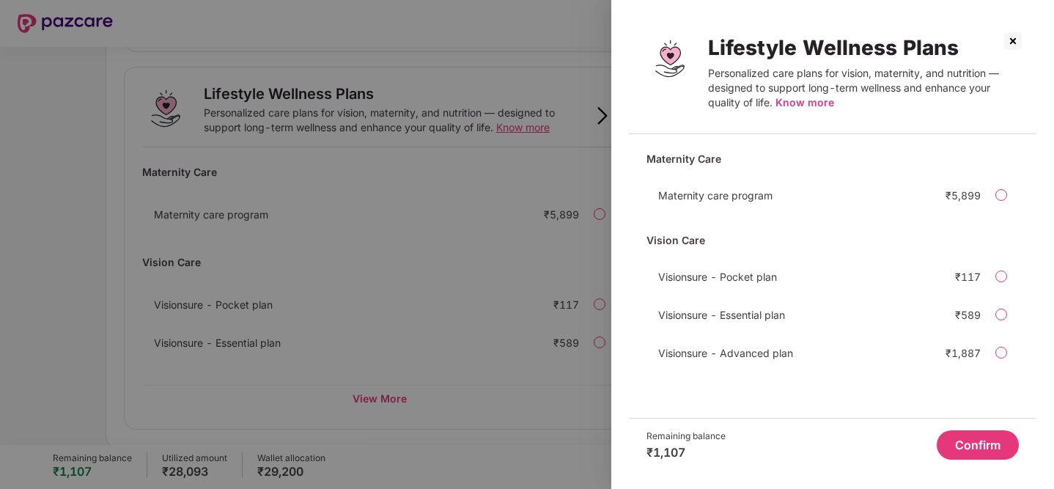
click at [1006, 347] on div "Visionsure - Advanced plan ₹1,887" at bounding box center [832, 352] width 372 height 29
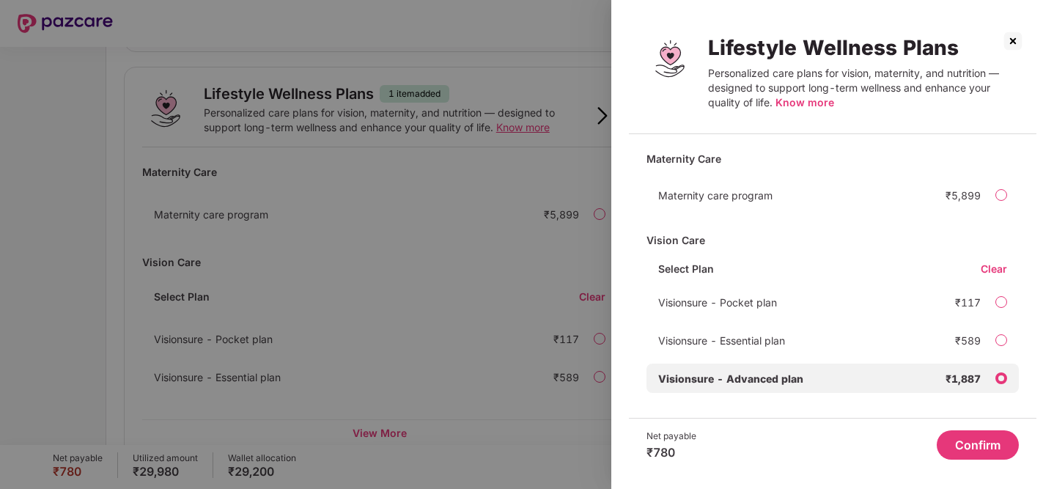
click at [1009, 36] on img at bounding box center [1012, 40] width 23 height 23
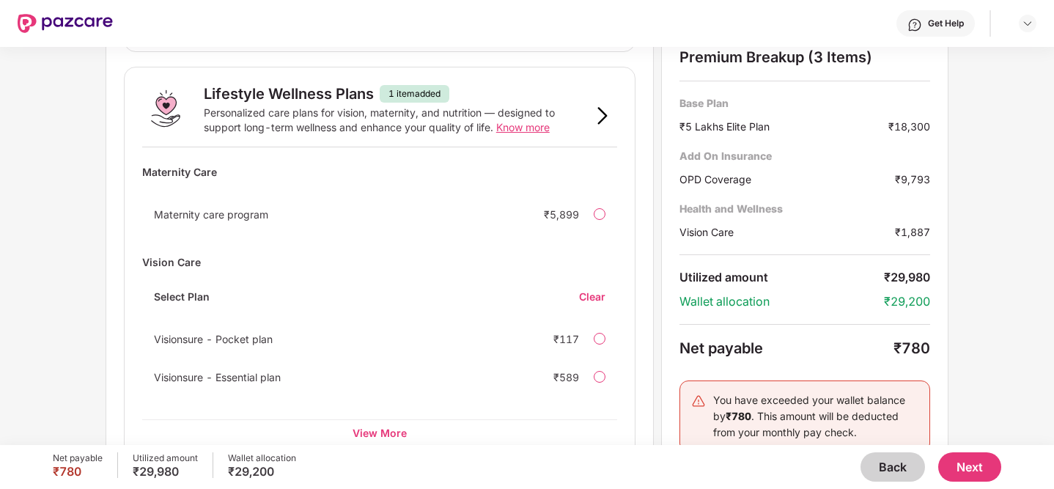
scroll to position [989, 0]
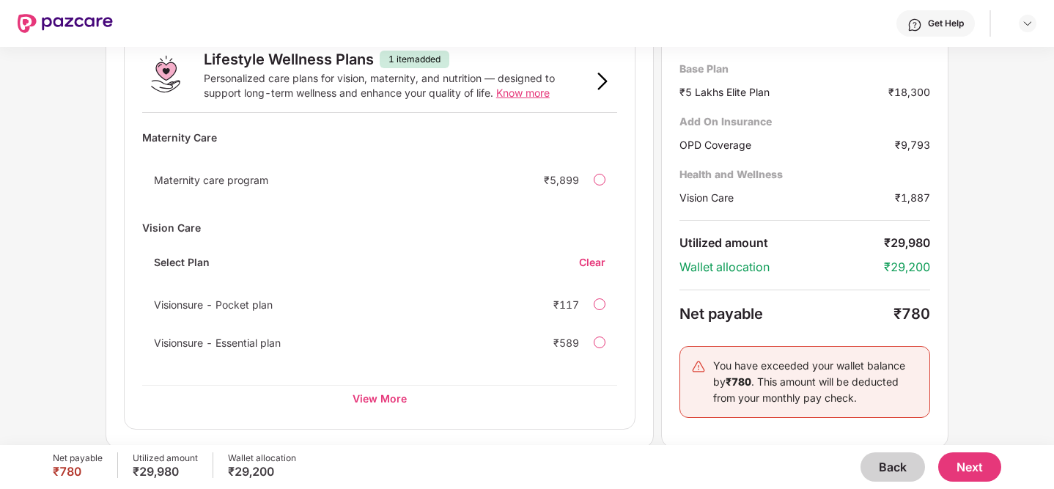
click at [594, 262] on div "Clear" at bounding box center [598, 262] width 38 height 14
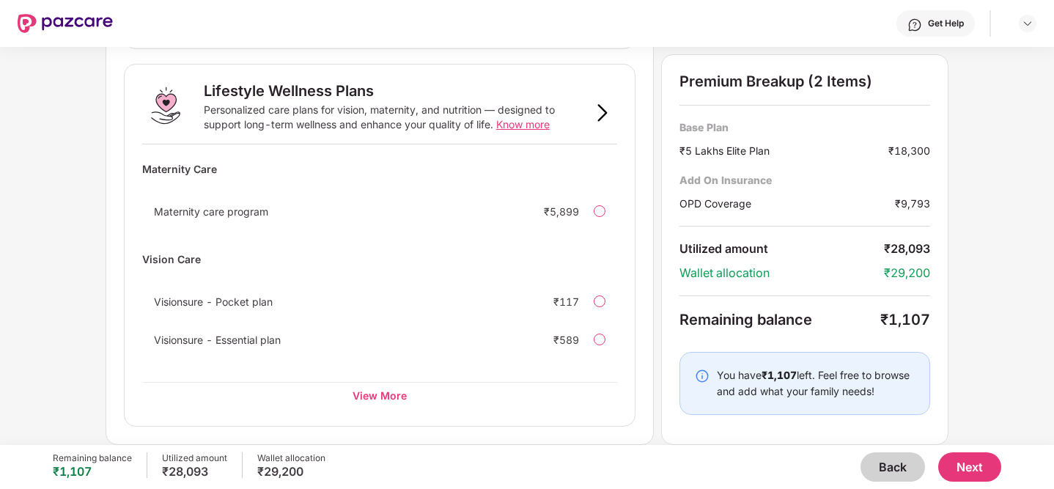
scroll to position [955, 0]
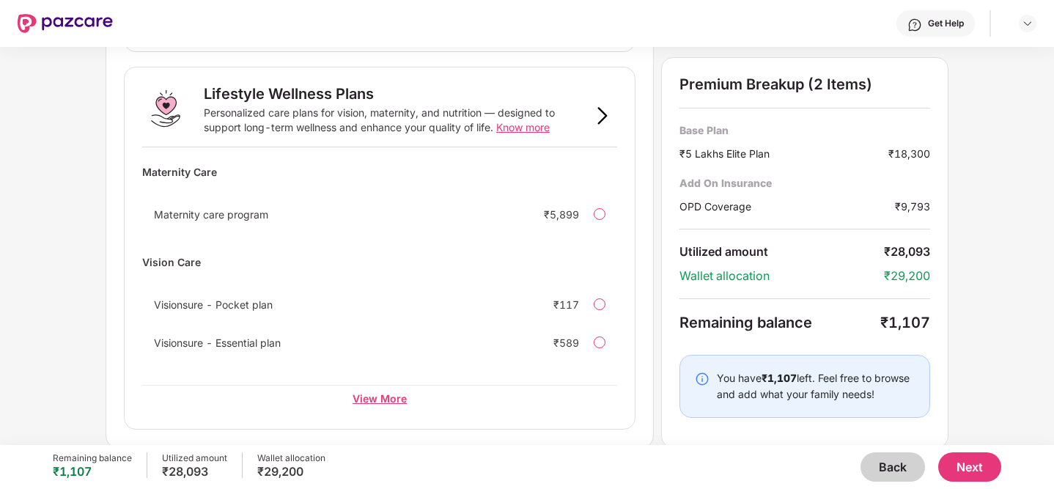
click at [372, 395] on div "View More" at bounding box center [379, 398] width 475 height 26
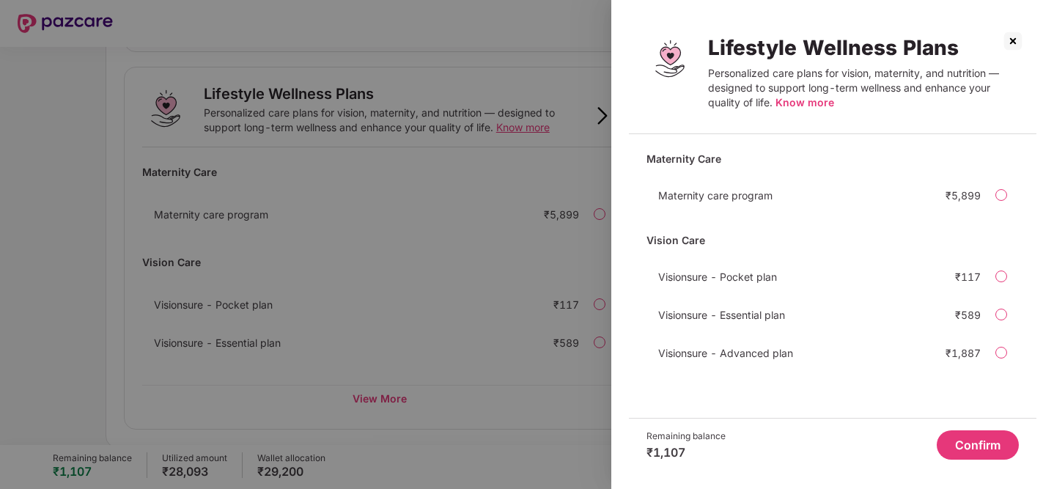
click at [1000, 318] on div at bounding box center [1001, 315] width 12 height 12
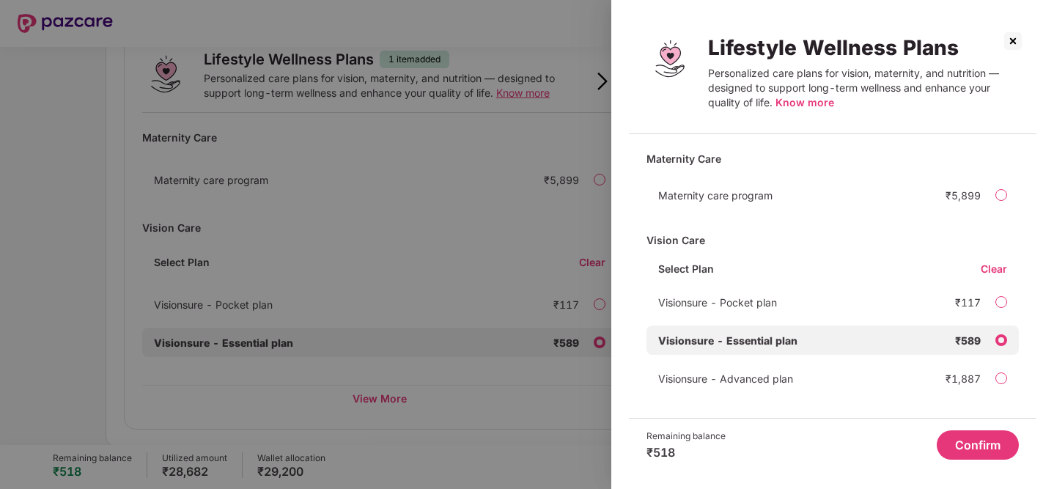
click at [967, 453] on button "Confirm" at bounding box center [978, 444] width 82 height 29
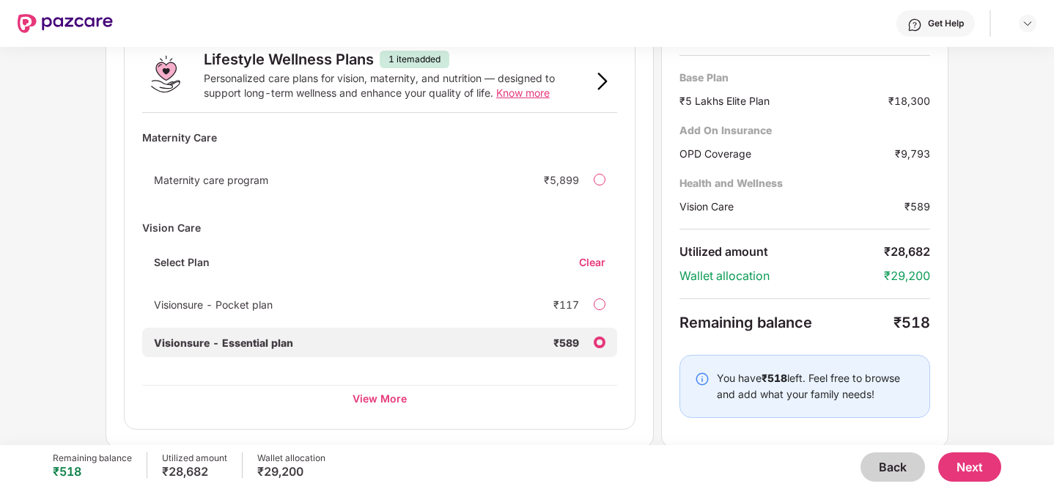
scroll to position [948, 0]
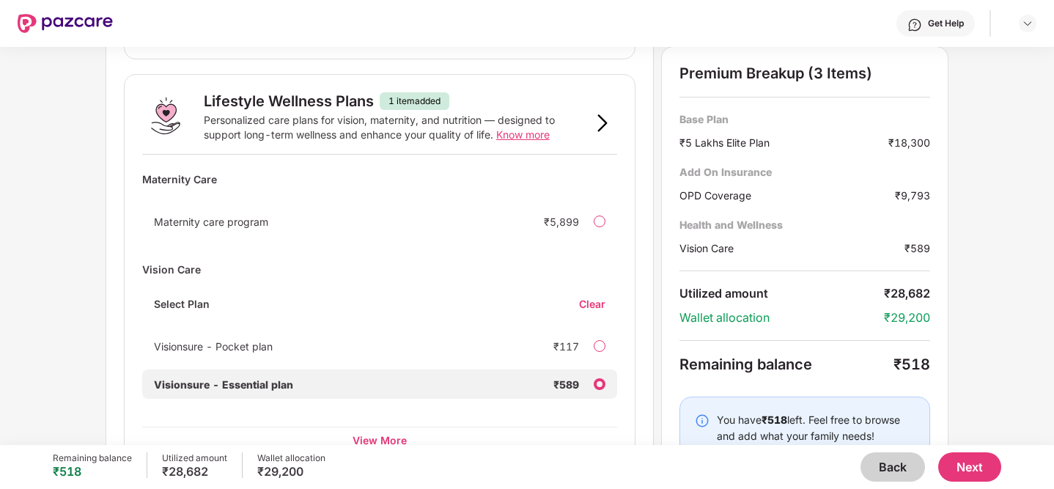
click at [520, 135] on span "Know more" at bounding box center [523, 134] width 54 height 12
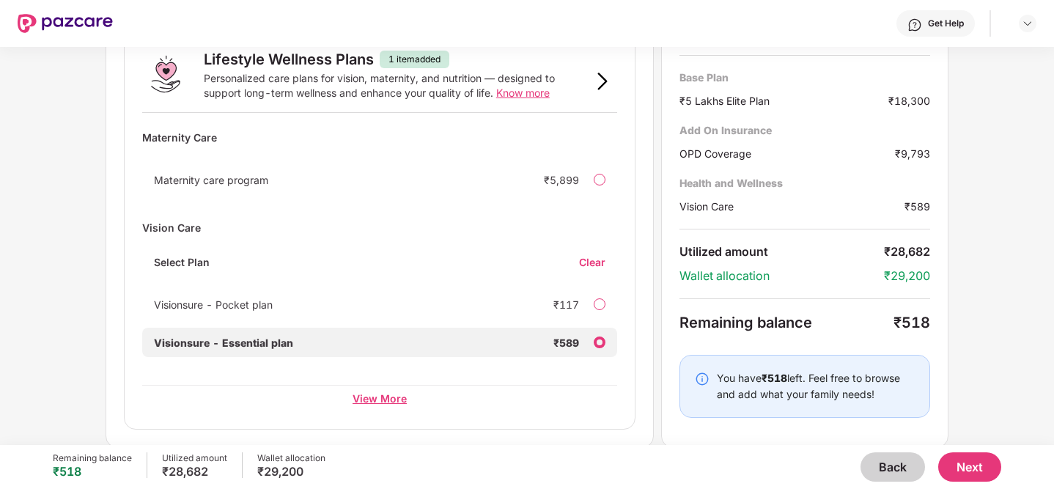
click at [372, 396] on div "View More" at bounding box center [379, 398] width 475 height 26
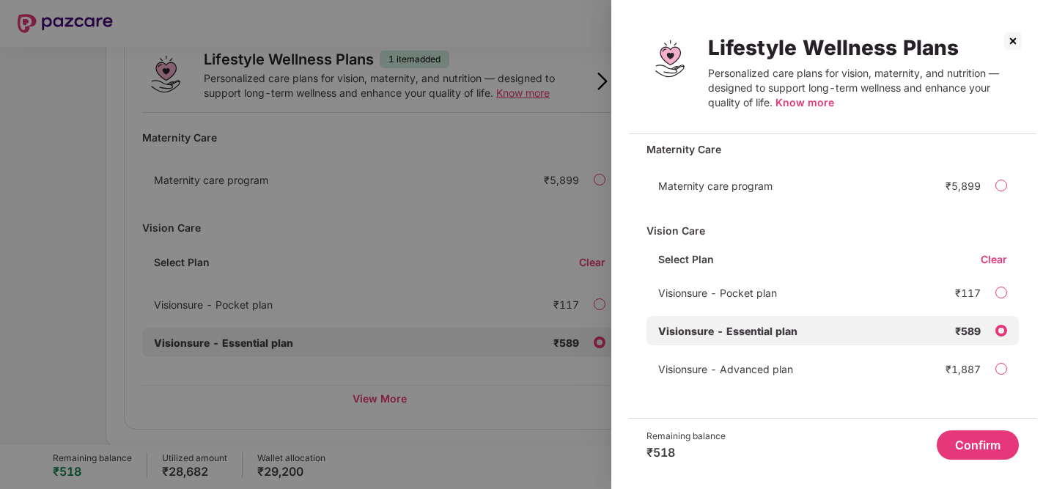
scroll to position [0, 0]
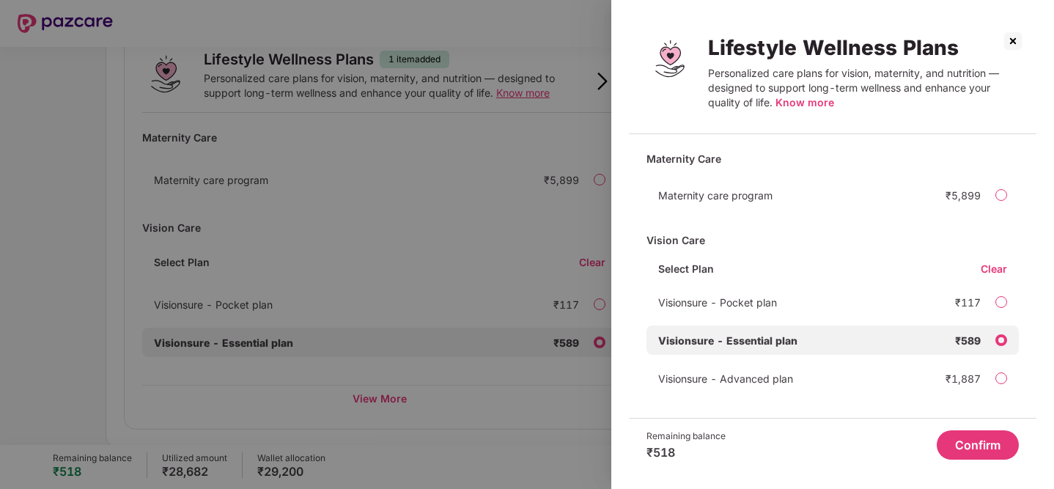
click at [1018, 43] on img at bounding box center [1012, 40] width 23 height 23
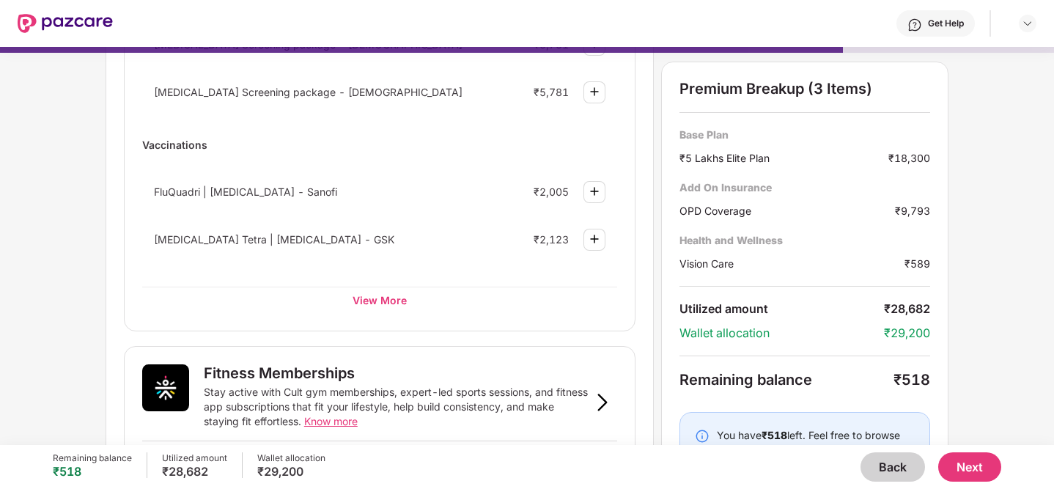
scroll to position [255, 0]
click at [394, 308] on div "View More" at bounding box center [379, 301] width 475 height 26
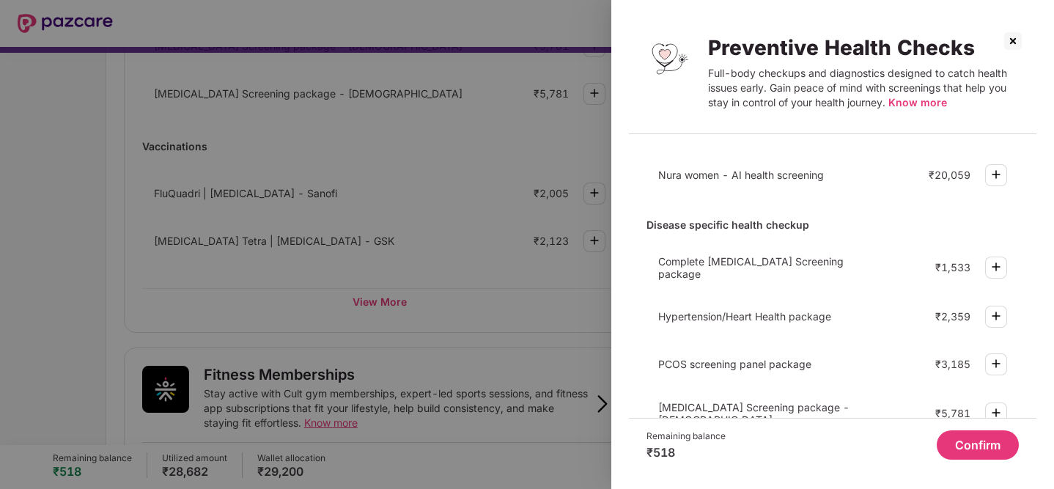
scroll to position [0, 0]
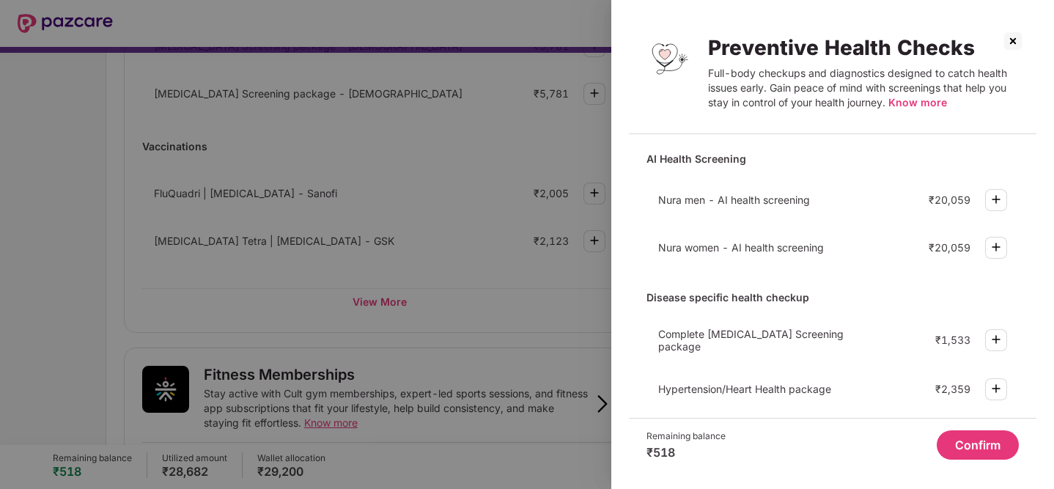
click at [997, 334] on img at bounding box center [996, 340] width 18 height 18
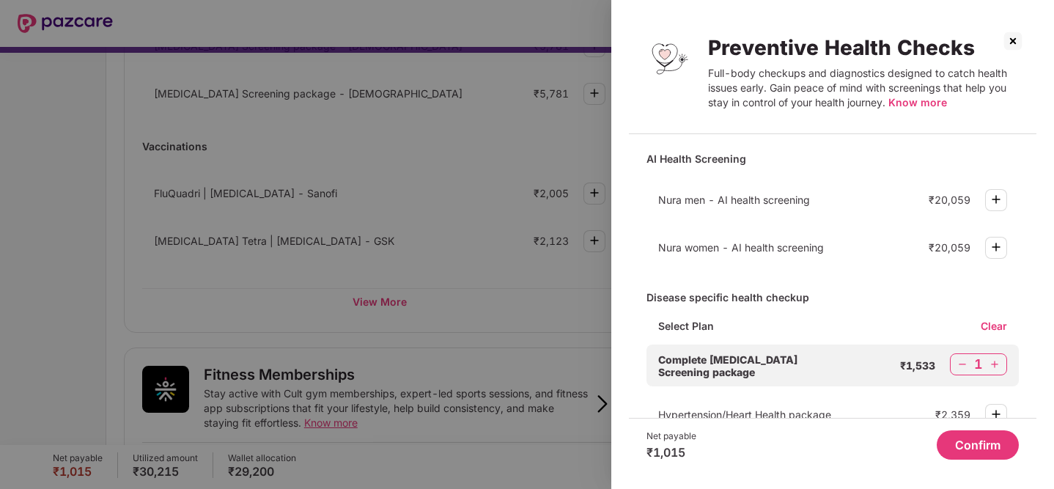
click at [1011, 47] on img at bounding box center [1012, 40] width 23 height 23
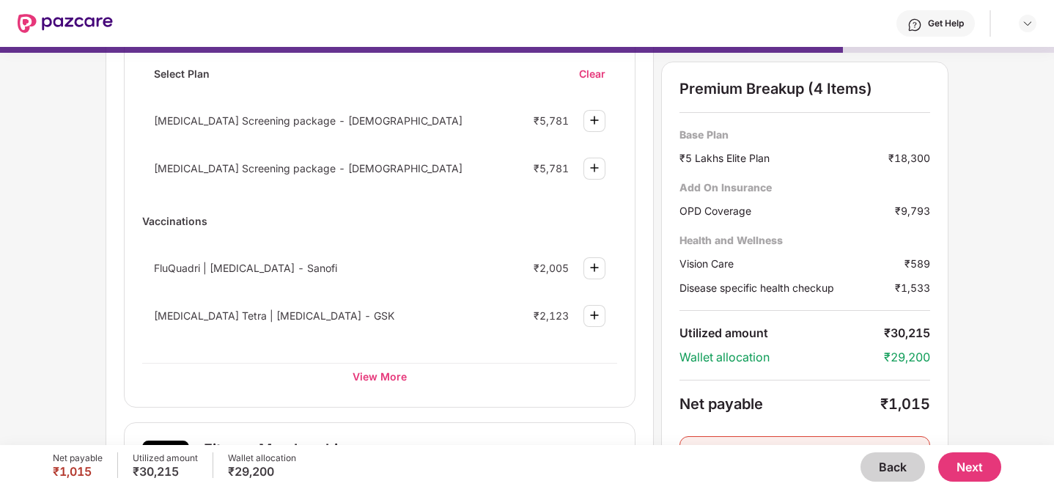
scroll to position [218, 0]
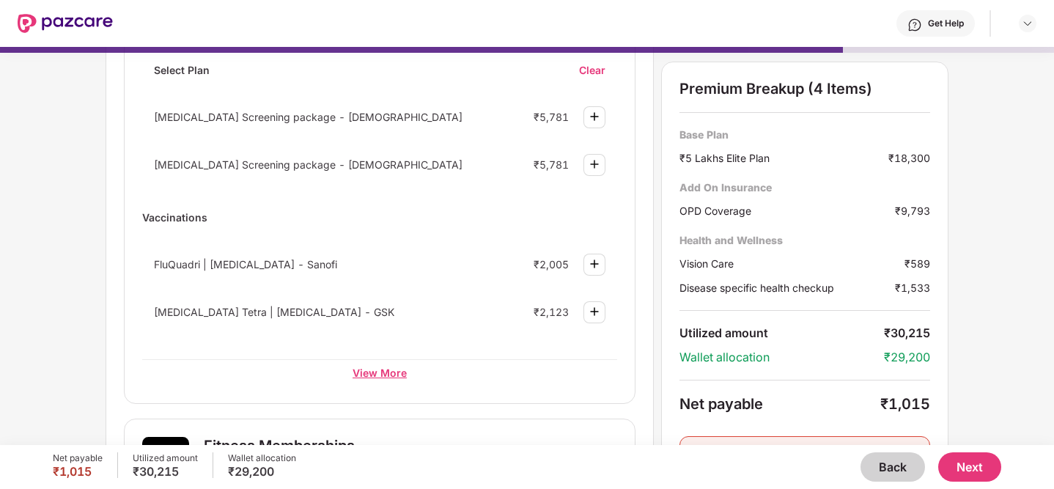
click at [375, 376] on div "View More" at bounding box center [379, 372] width 475 height 26
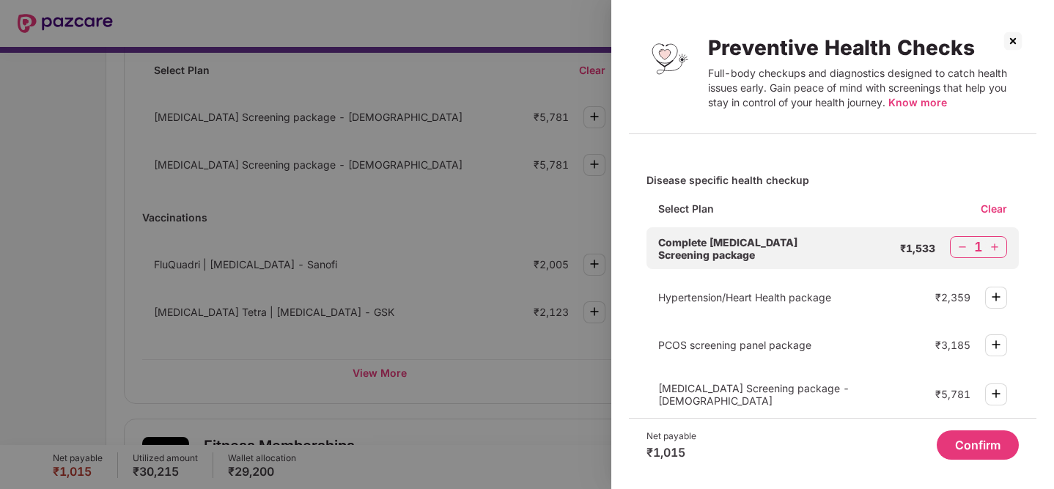
scroll to position [118, 0]
click at [1016, 37] on img at bounding box center [1012, 40] width 23 height 23
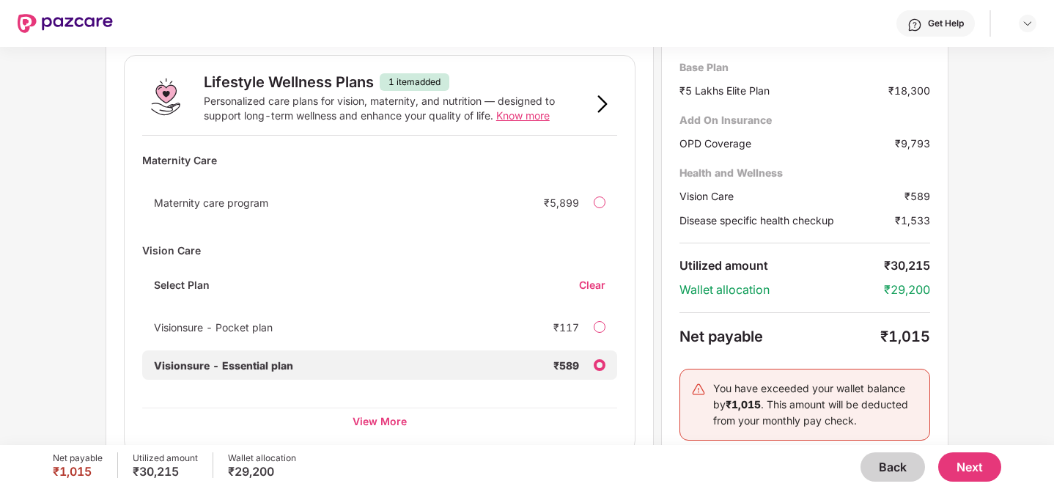
scroll to position [1000, 0]
click at [592, 282] on div "Clear" at bounding box center [598, 286] width 38 height 14
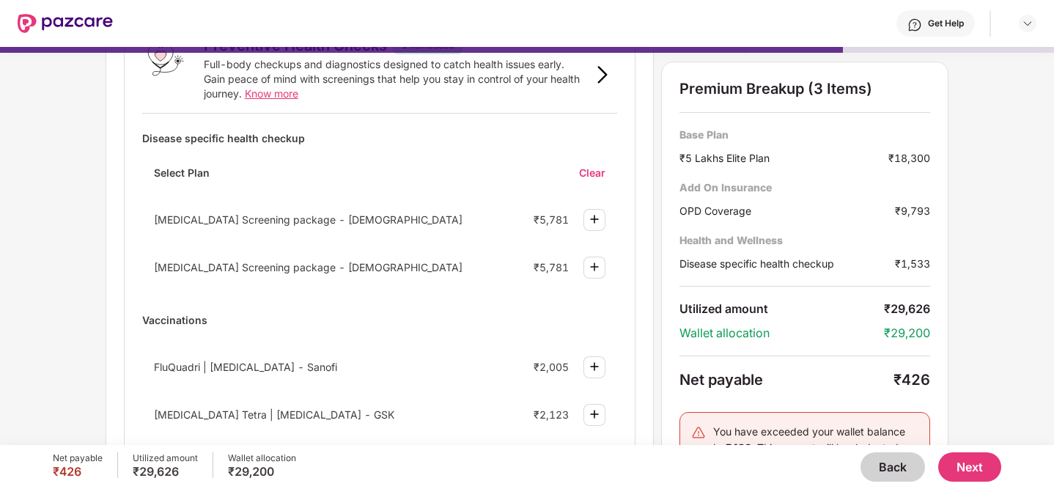
scroll to position [130, 0]
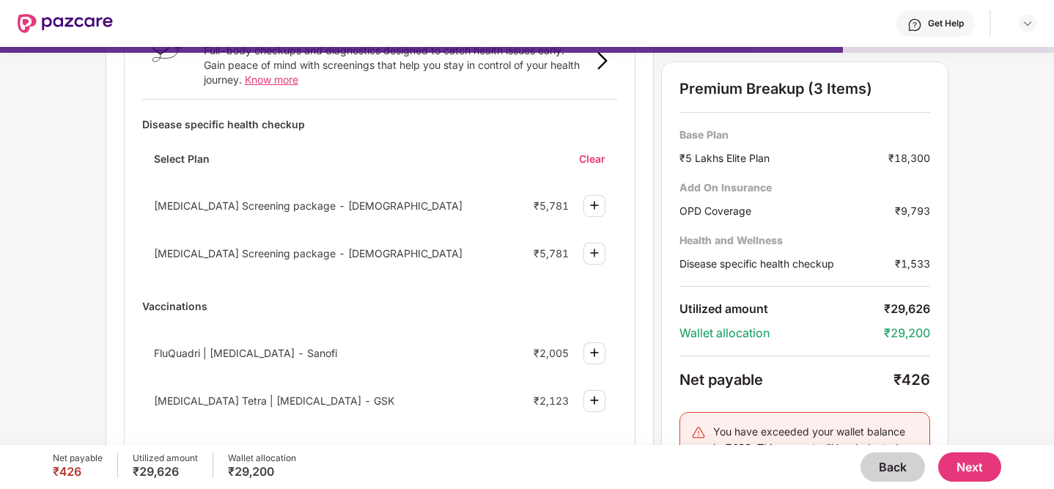
click at [599, 158] on div "Clear" at bounding box center [598, 159] width 38 height 14
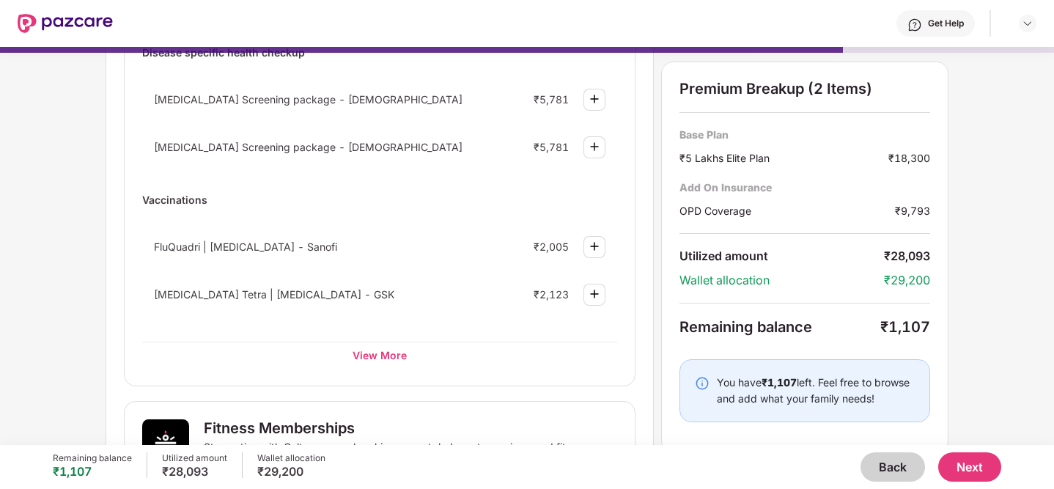
scroll to position [202, 0]
click at [388, 347] on div "View More" at bounding box center [379, 354] width 475 height 26
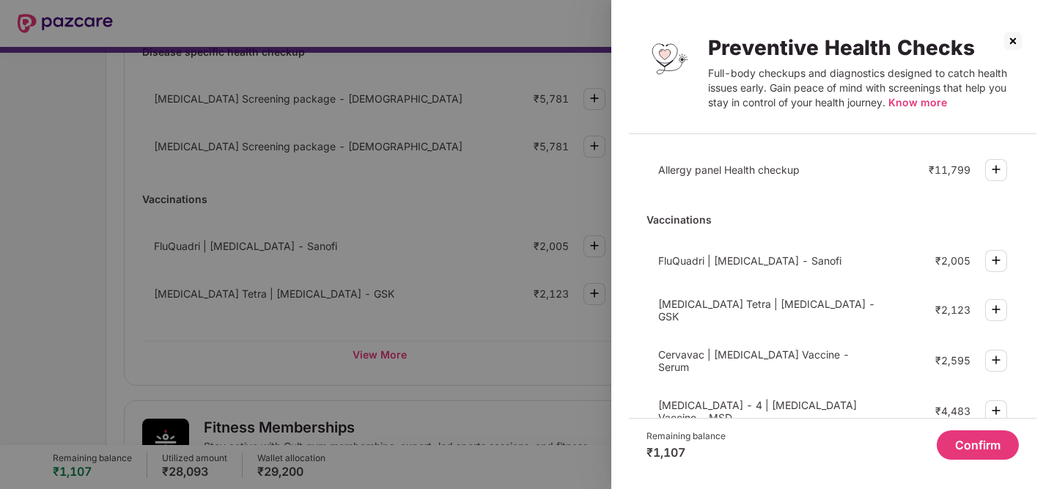
scroll to position [500, 0]
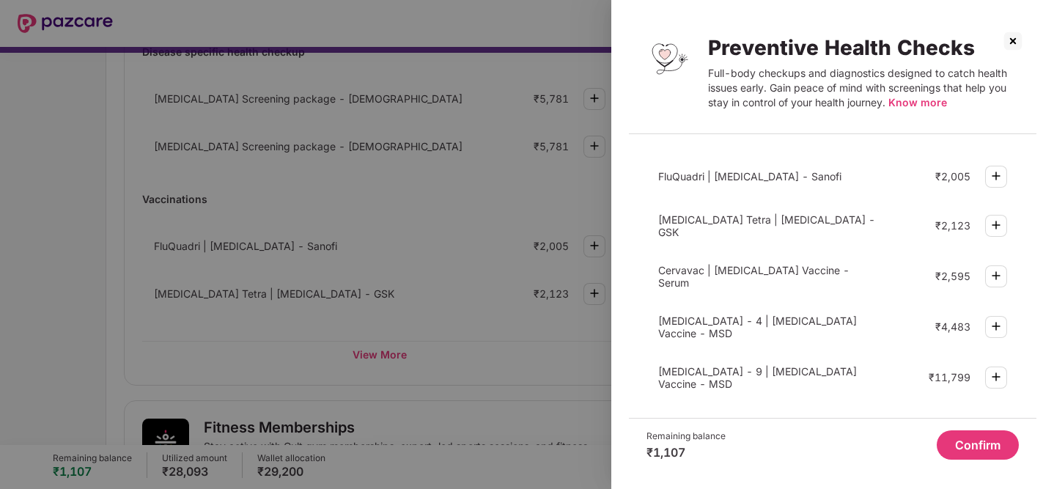
click at [1014, 39] on img at bounding box center [1012, 40] width 23 height 23
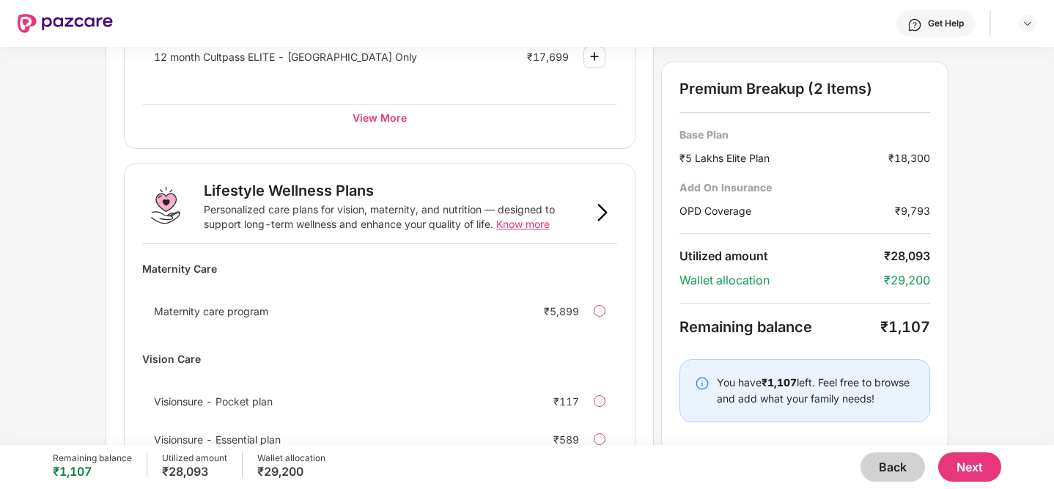
scroll to position [955, 0]
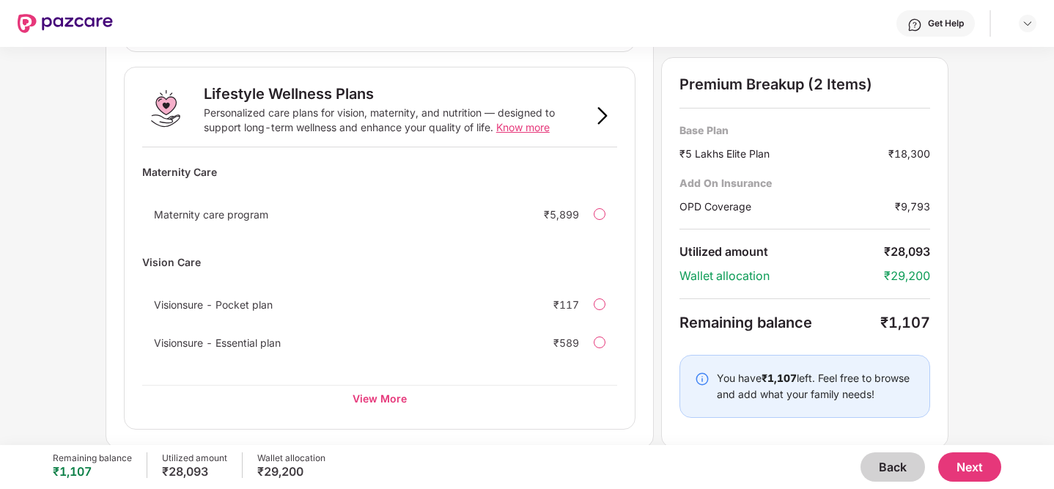
click at [595, 339] on div at bounding box center [600, 342] width 12 height 12
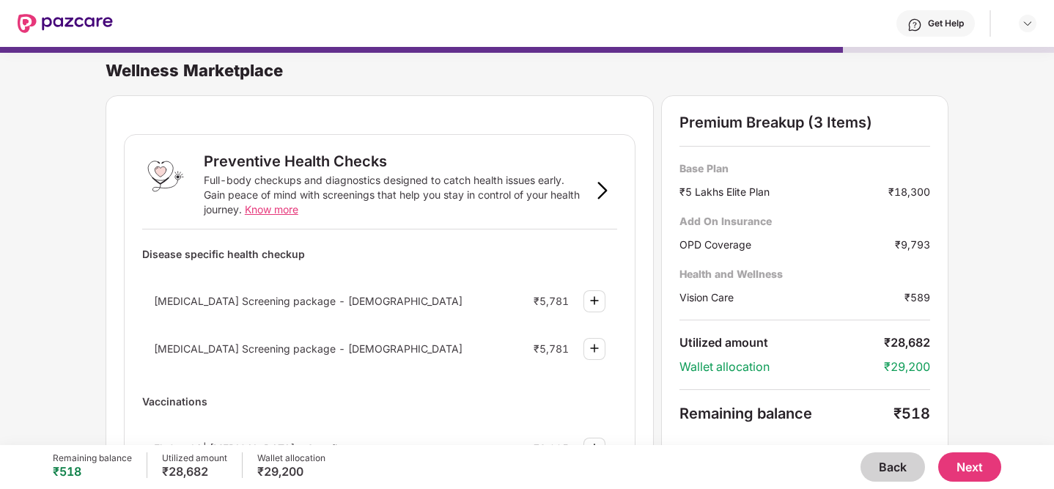
scroll to position [1, 0]
click at [962, 460] on button "Next" at bounding box center [969, 466] width 63 height 29
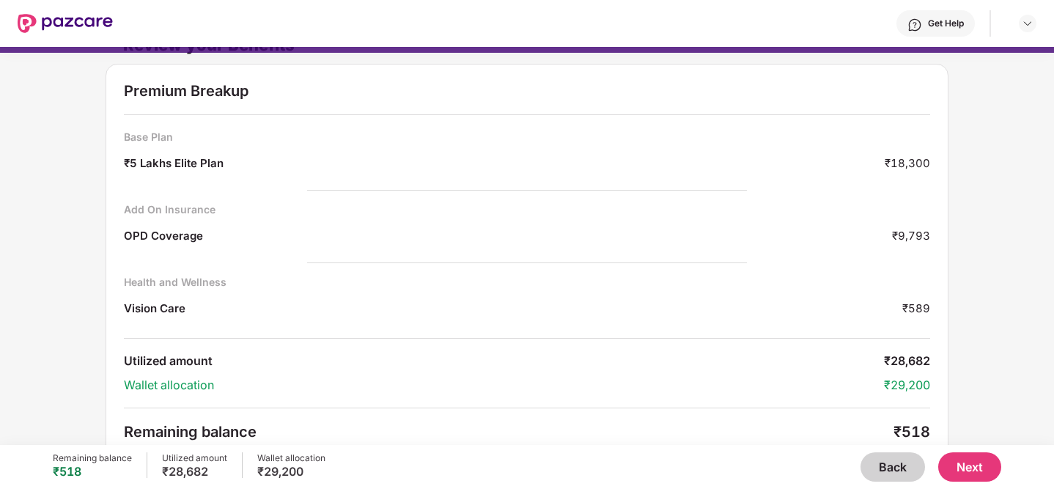
scroll to position [42, 0]
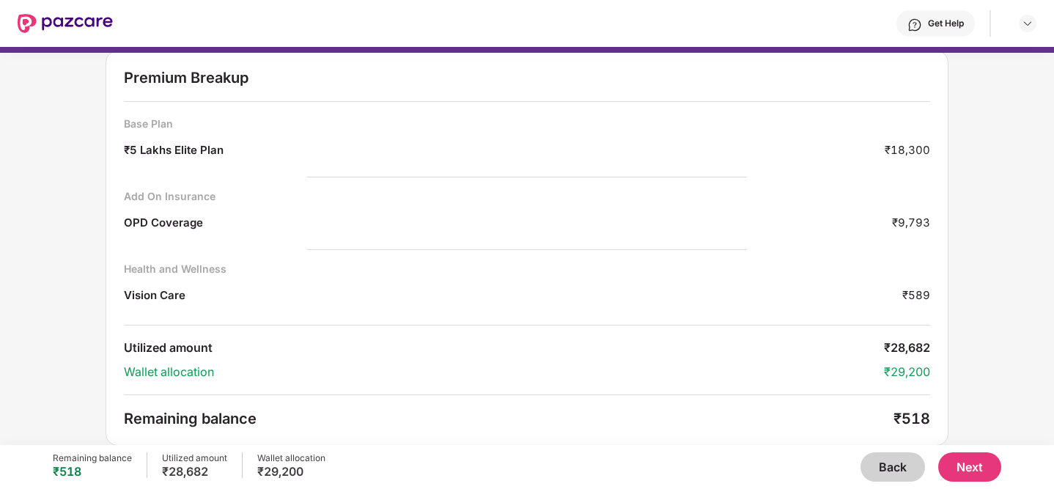
click at [959, 460] on button "Next" at bounding box center [969, 466] width 63 height 29
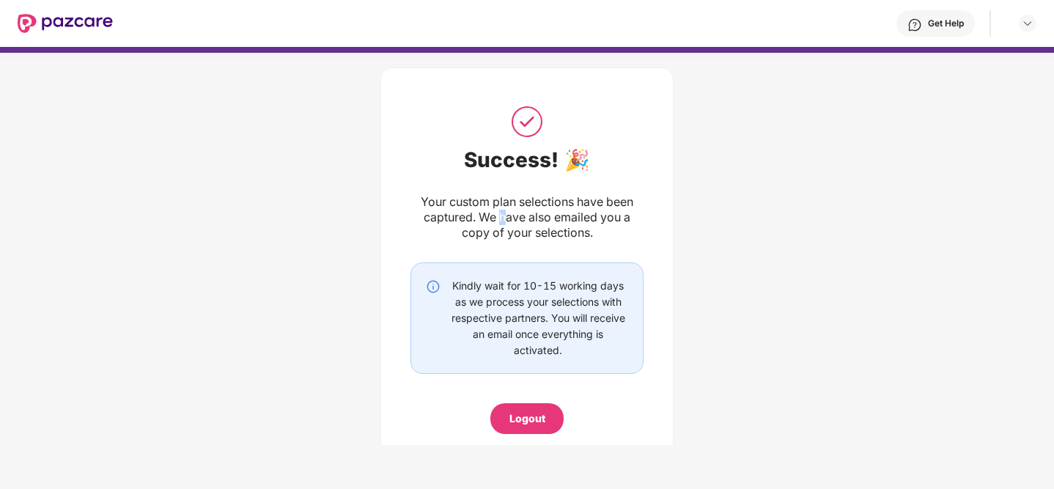
drag, startPoint x: 501, startPoint y: 214, endPoint x: 543, endPoint y: 228, distance: 44.7
click at [539, 228] on div "Your custom plan selections have been captured. We have also emailed you a copy…" at bounding box center [526, 217] width 233 height 46
click at [493, 230] on div "Your custom plan selections have been captured. We have also emailed you a copy…" at bounding box center [526, 217] width 233 height 46
click at [520, 428] on div "Logout" at bounding box center [526, 418] width 73 height 31
